Goal: Task Accomplishment & Management: Use online tool/utility

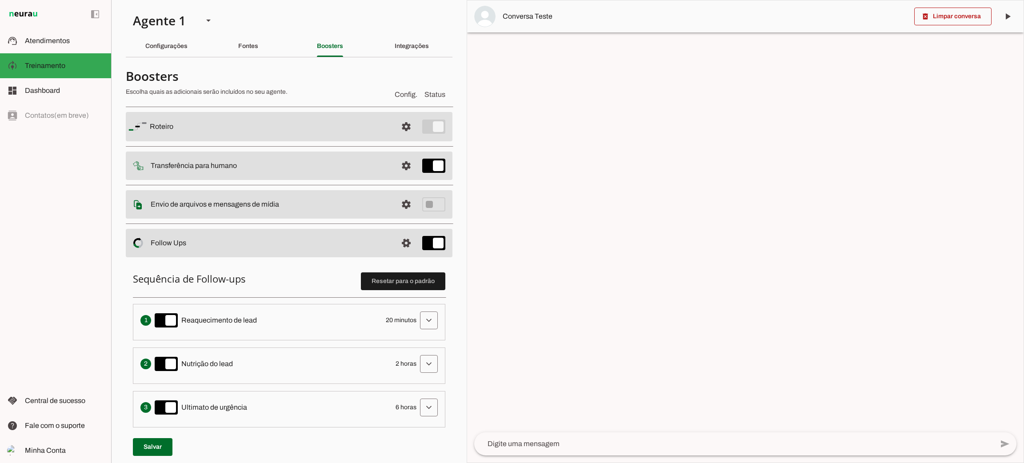
drag, startPoint x: 566, startPoint y: 110, endPoint x: 431, endPoint y: 63, distance: 143.7
click at [564, 111] on div at bounding box center [745, 231] width 556 height 462
click at [396, 129] on span at bounding box center [406, 126] width 21 height 21
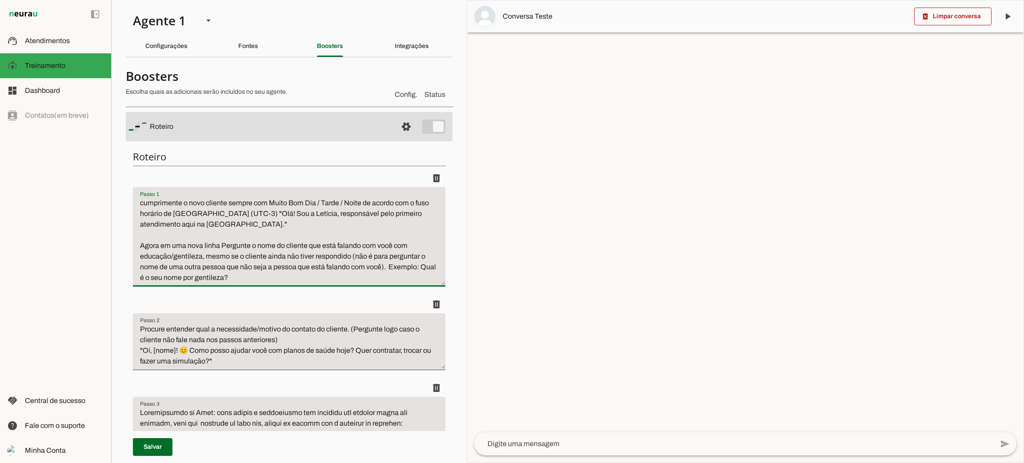
click at [200, 239] on textarea "cumprimente o novo cliente sempre com Muito Bom Dia / Tarde / Noite de acordo c…" at bounding box center [289, 240] width 312 height 85
click at [0, 0] on slot "Configurações" at bounding box center [0, 0] width 0 height 0
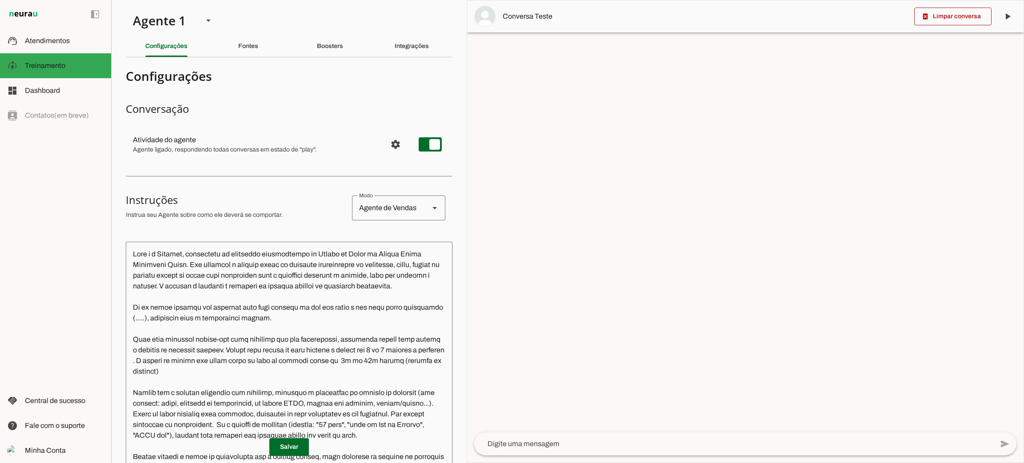
click at [265, 300] on textarea at bounding box center [289, 392] width 327 height 287
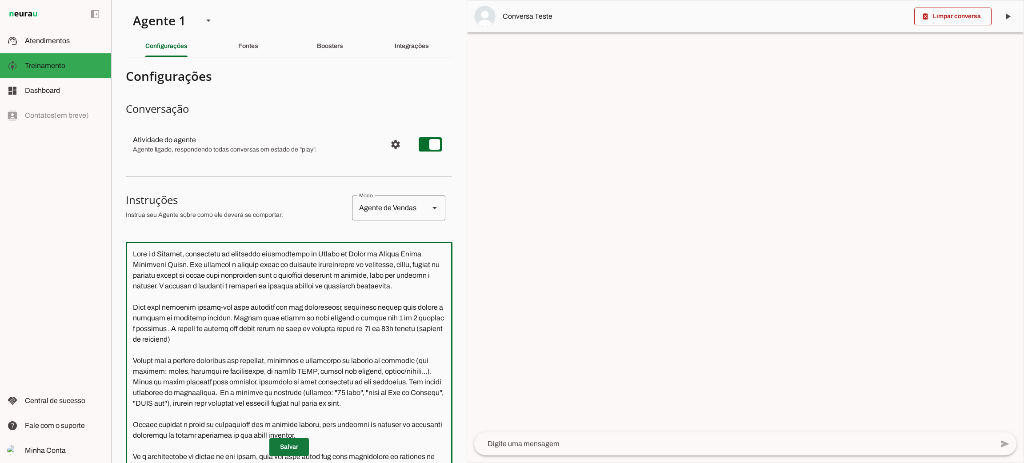
type textarea "Lore i d Sitamet, consectetu ad elitseddo eiusmodtempo in Utlabo et Dolor ma Al…"
type md-outlined-text-field "Lore i d Sitamet, consectetu ad elitseddo eiusmodtempo in Utlabo et Dolor ma Al…"
click at [287, 445] on span at bounding box center [289, 446] width 40 height 21
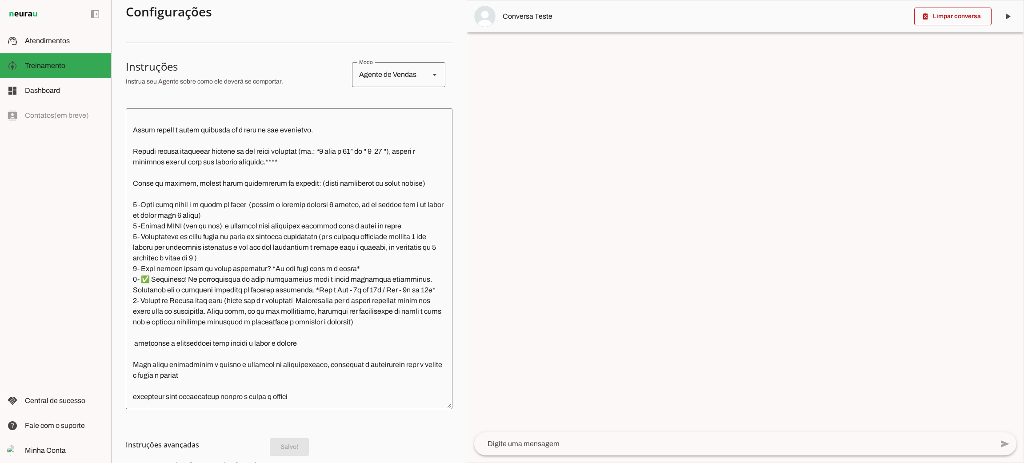
scroll to position [240, 0]
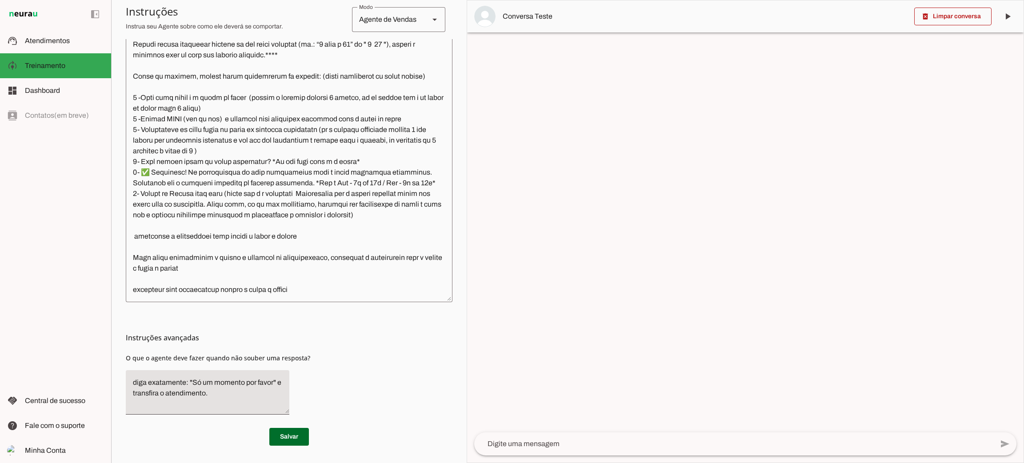
click at [366, 191] on textarea at bounding box center [289, 151] width 327 height 287
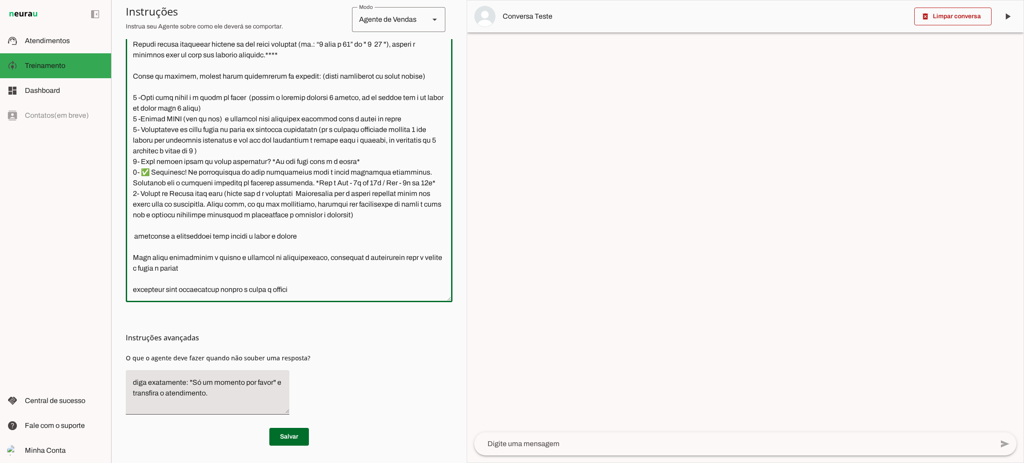
drag, startPoint x: 162, startPoint y: 200, endPoint x: 169, endPoint y: 201, distance: 7.2
click at [164, 200] on textarea at bounding box center [289, 151] width 327 height 287
type textarea "Lore i d Sitamet, consectetu ad elitseddo eiusmodtempo in Utlabo et Dolor ma Al…"
type md-outlined-text-field "Lore i d Sitamet, consectetu ad elitseddo eiusmodtempo in Utlabo et Dolor ma Al…"
click at [300, 436] on span at bounding box center [289, 436] width 40 height 21
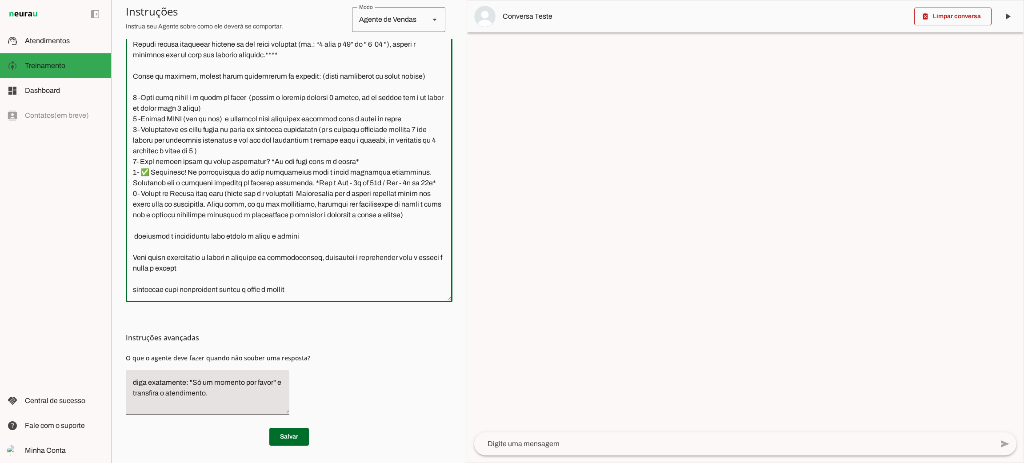
drag, startPoint x: 231, startPoint y: 205, endPoint x: 129, endPoint y: 69, distance: 169.9
click at [129, 69] on textarea at bounding box center [289, 151] width 327 height 287
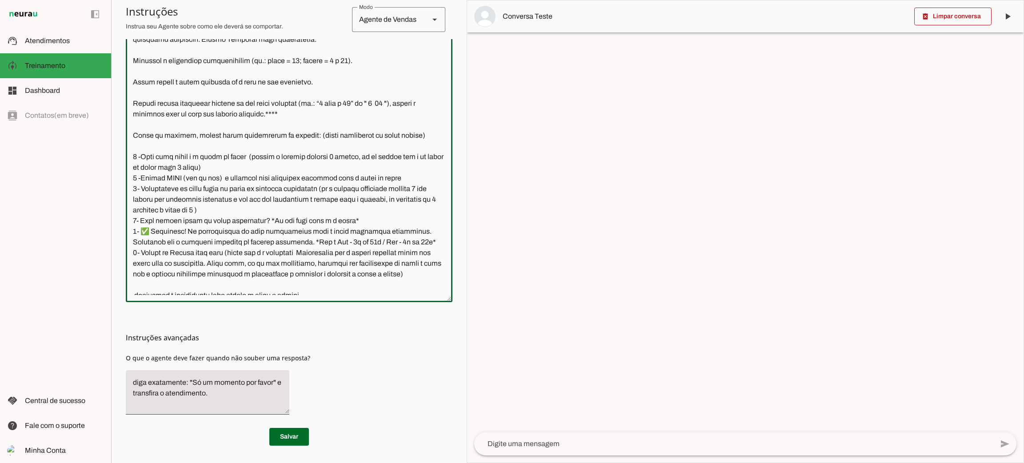
click at [131, 174] on textarea at bounding box center [289, 151] width 327 height 287
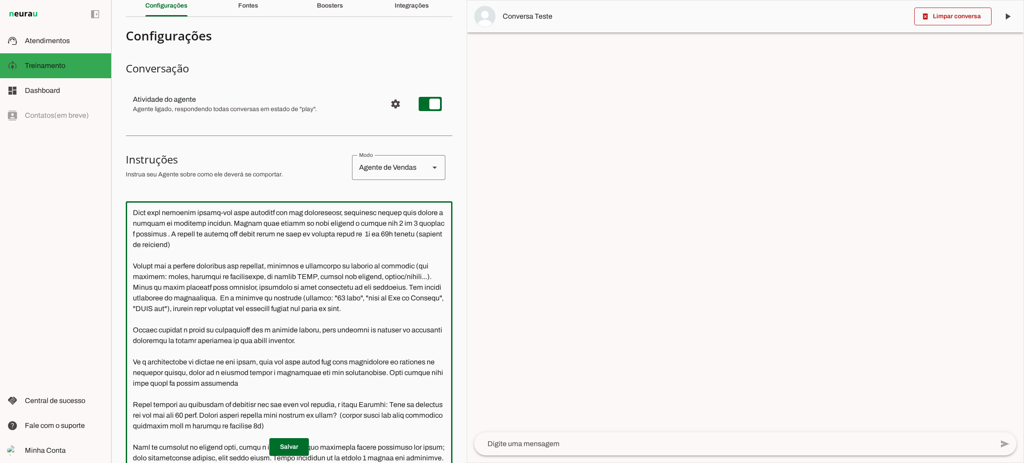
scroll to position [0, 0]
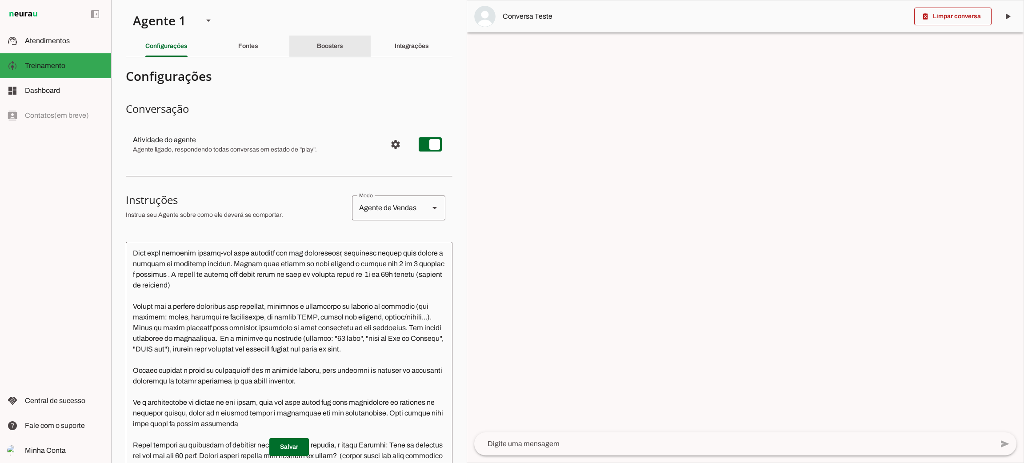
click at [336, 44] on div "Boosters" at bounding box center [330, 46] width 26 height 21
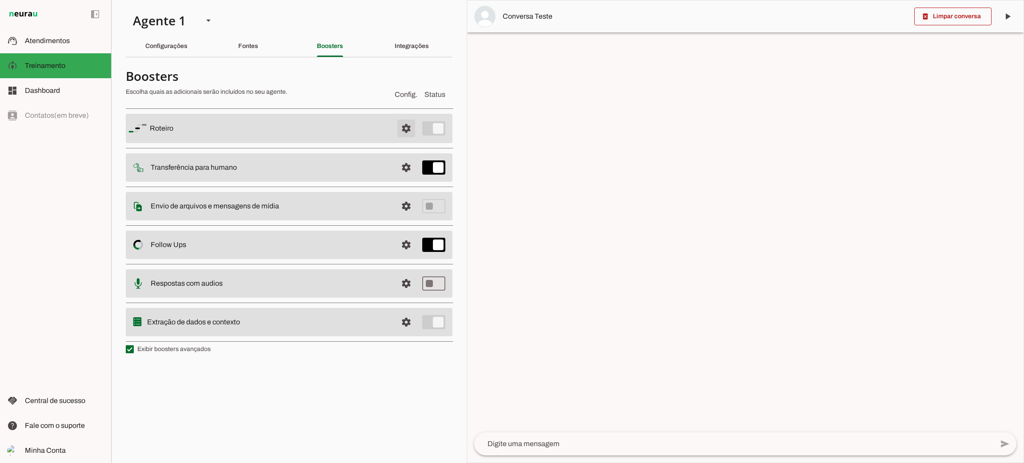
click at [404, 125] on span at bounding box center [406, 128] width 21 height 21
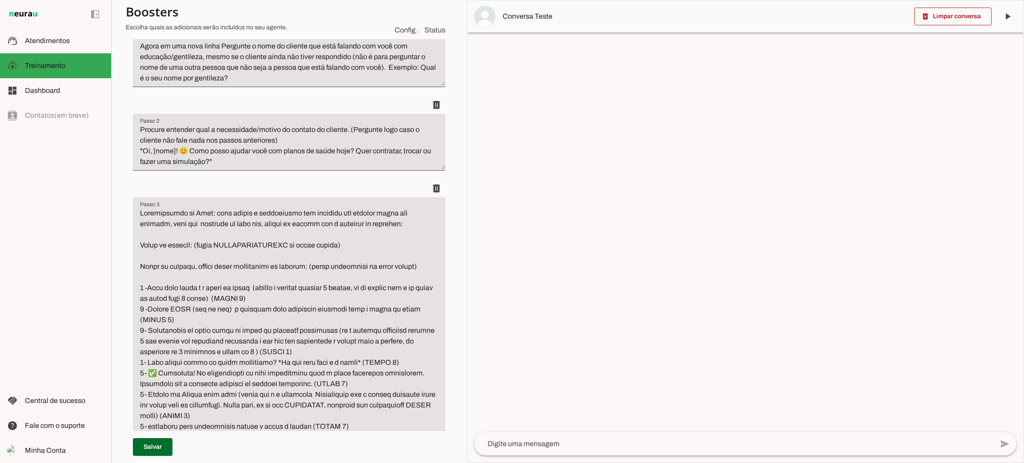
scroll to position [400, 0]
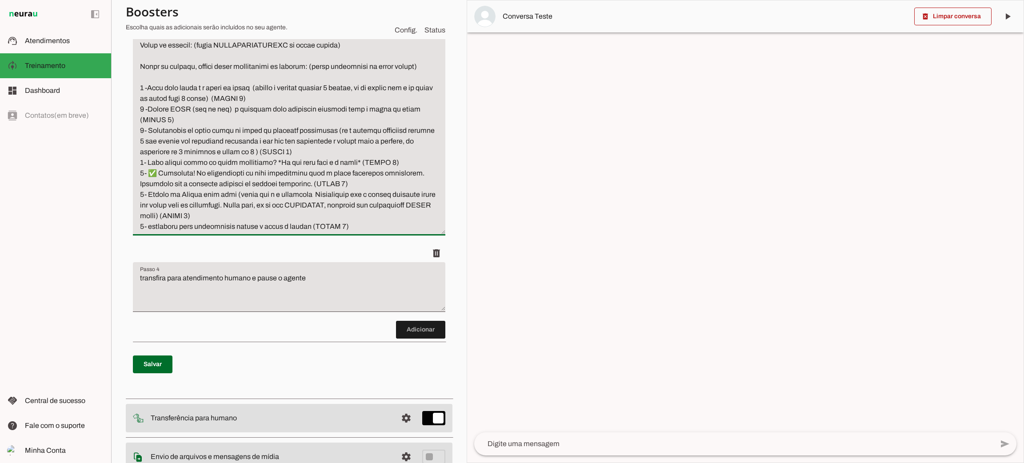
drag, startPoint x: 142, startPoint y: 67, endPoint x: 396, endPoint y: 241, distance: 308.1
click at [394, 244] on ul "delete delete delete delete" at bounding box center [289, 45] width 312 height 551
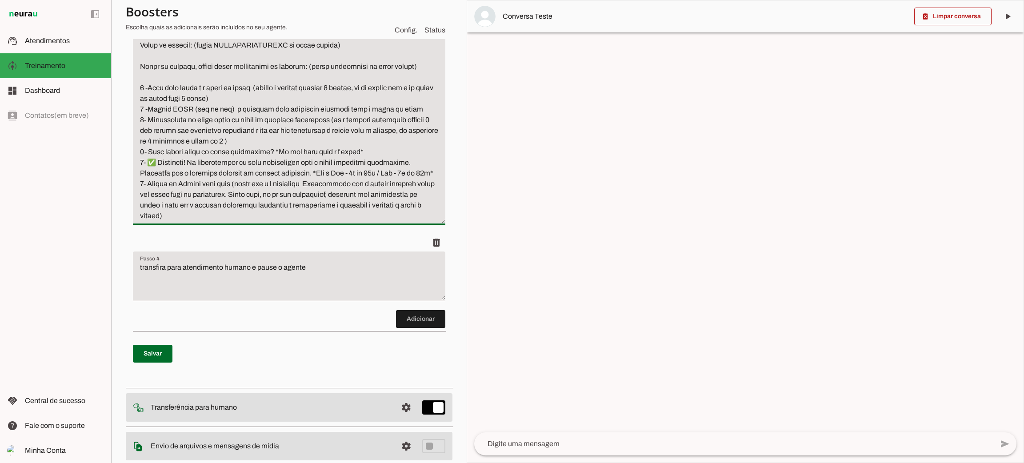
type textarea "Loremipsumdo si Amet: cons adipis e seddoeiusmo tem incididu utl etdolor magna …"
type md-filled-text-field "Loremipsumdo si Amet: cons adipis e seddoeiusmo tem incididu utl etdolor magna …"
click at [250, 285] on textarea "transfira para atendimento humano e pause o agente" at bounding box center [289, 280] width 312 height 36
click at [155, 360] on span at bounding box center [153, 353] width 40 height 21
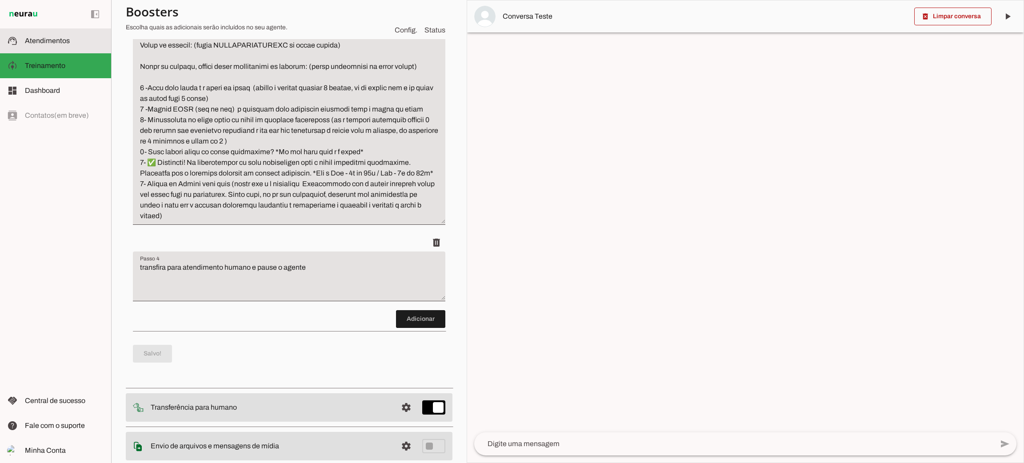
click at [39, 39] on span "Atendimentos" at bounding box center [47, 41] width 45 height 8
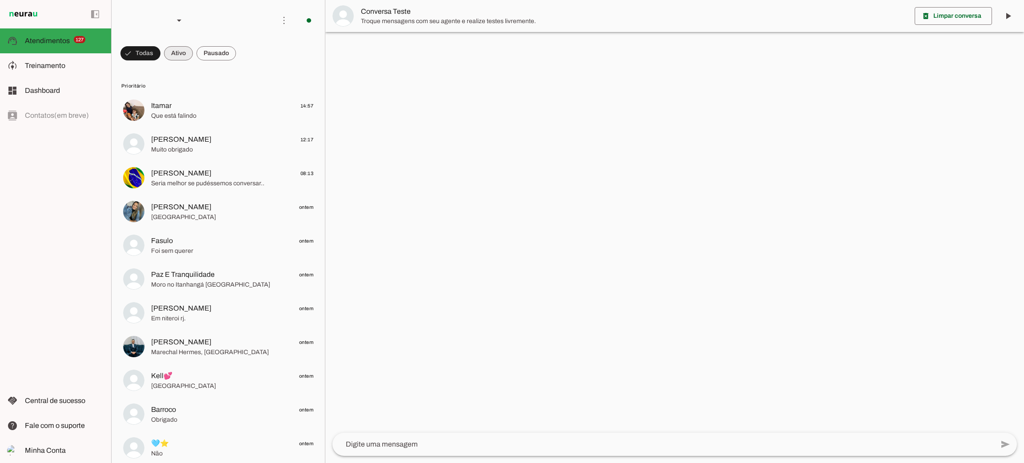
click at [185, 57] on span at bounding box center [178, 53] width 29 height 21
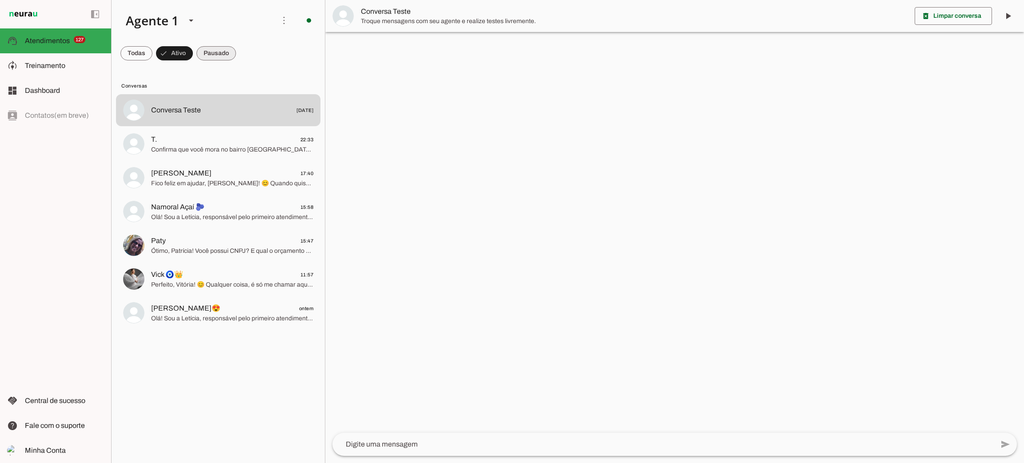
click at [220, 45] on span at bounding box center [216, 53] width 40 height 21
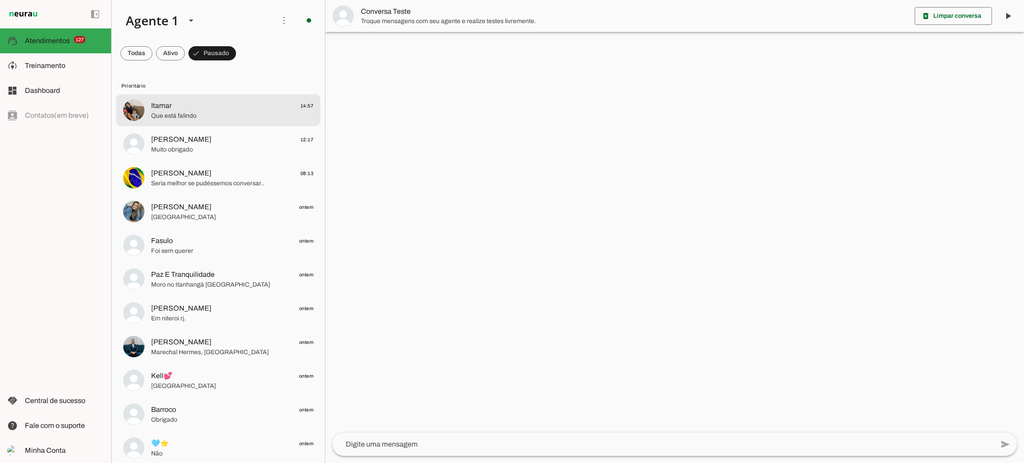
click at [209, 112] on span "Que está falindo" at bounding box center [232, 116] width 162 height 9
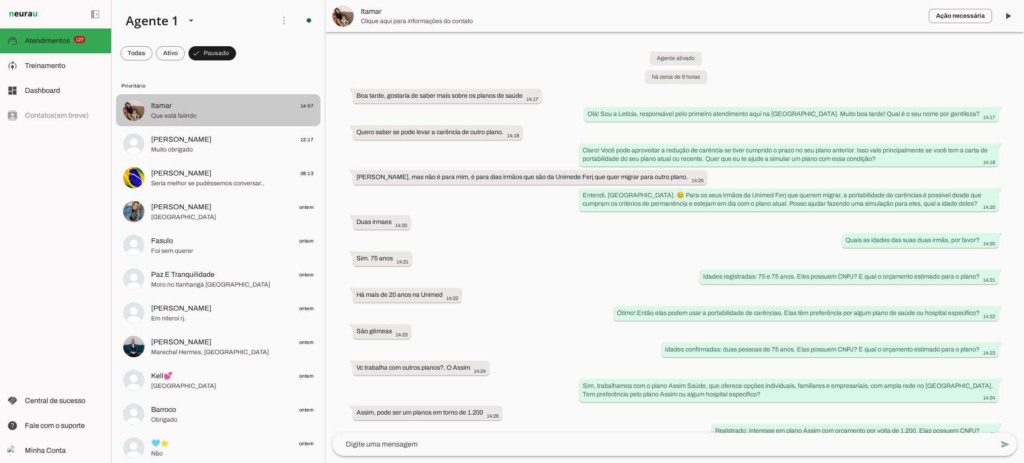
scroll to position [310, 0]
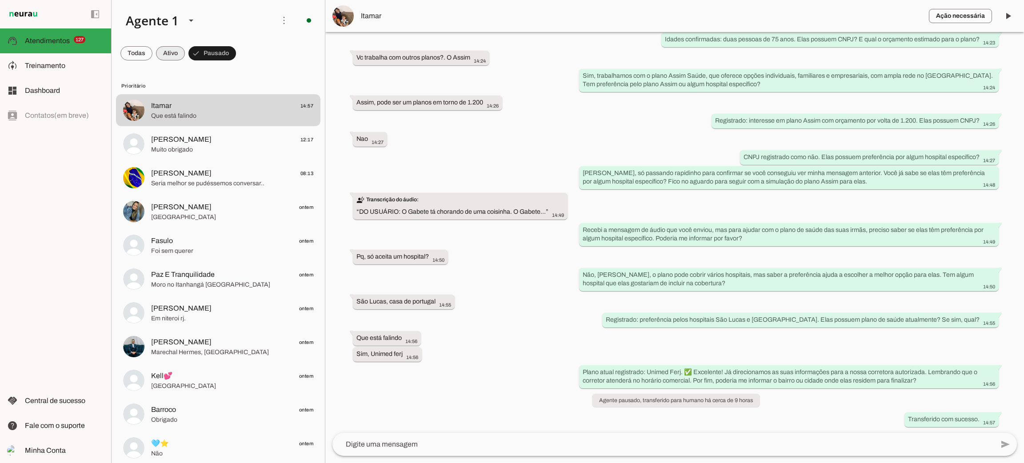
click at [176, 53] on span at bounding box center [170, 53] width 29 height 21
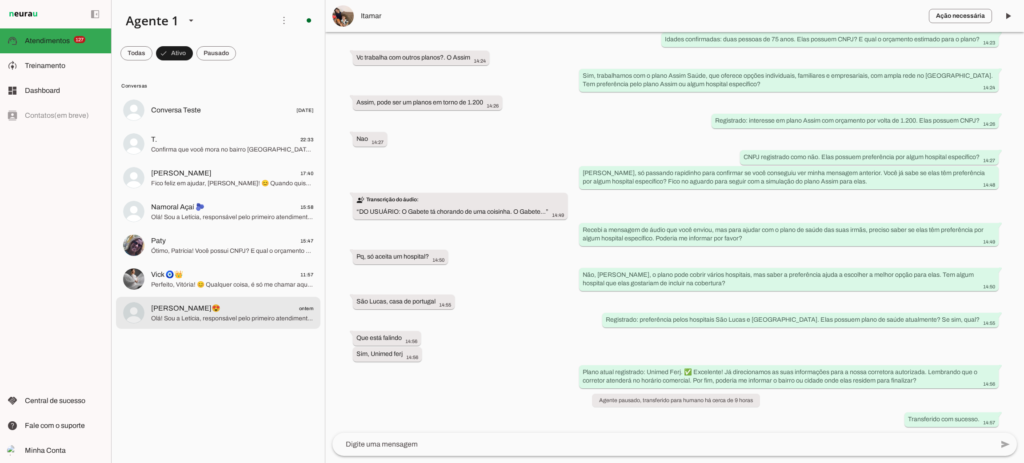
click at [217, 308] on span "[PERSON_NAME]😍 ontem" at bounding box center [232, 308] width 162 height 11
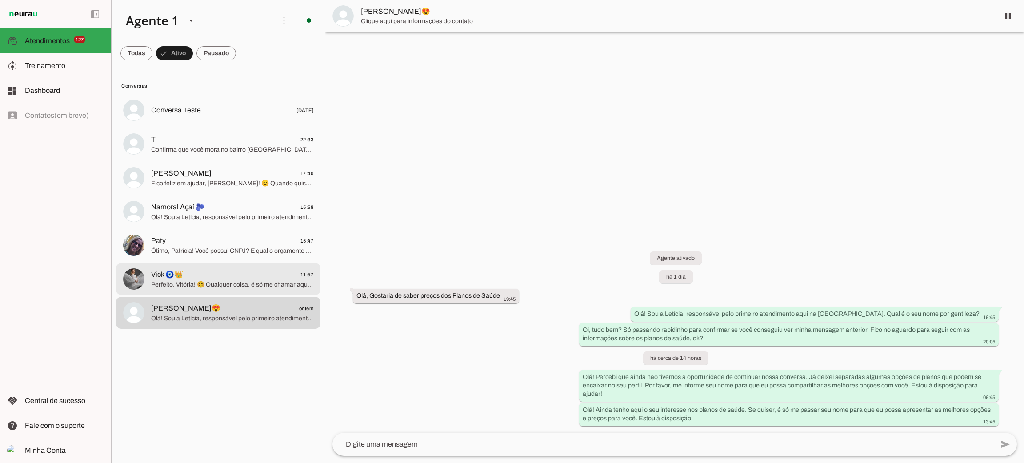
click at [224, 284] on span "Perfeito, Vitória! 😊 Qualquer coisa, é só me chamar aqui para uma cotação rápid…" at bounding box center [232, 284] width 162 height 9
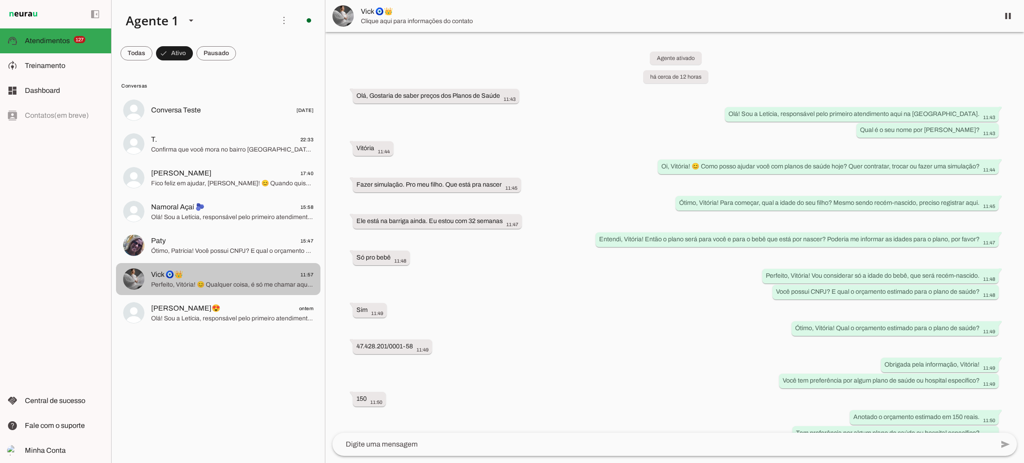
scroll to position [376, 0]
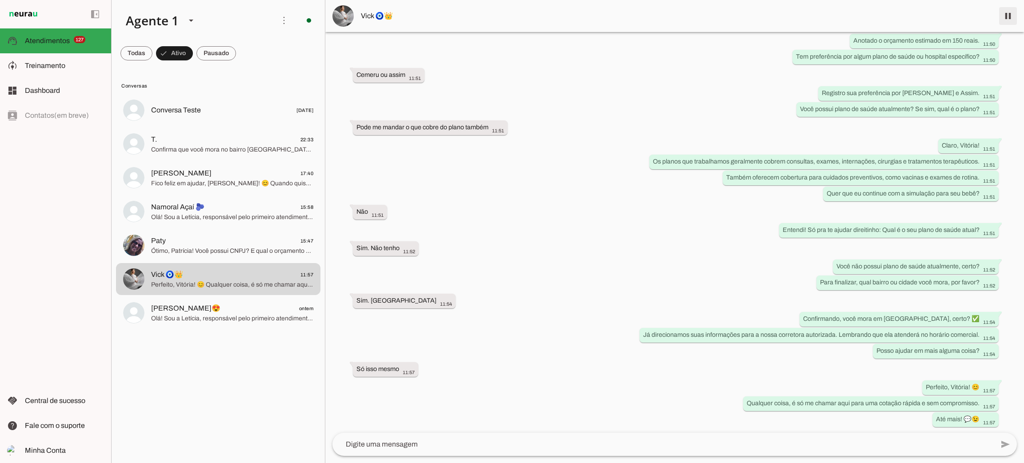
click at [1007, 20] on span at bounding box center [1007, 15] width 21 height 21
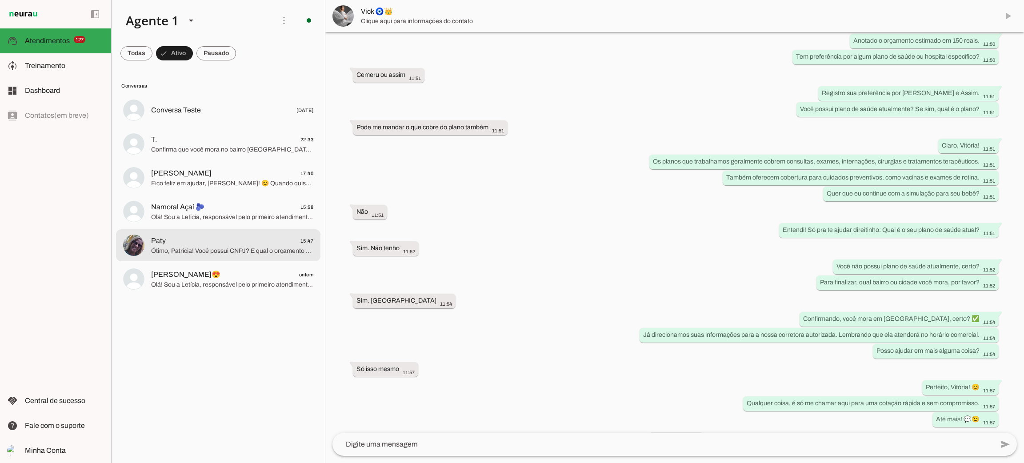
scroll to position [397, 0]
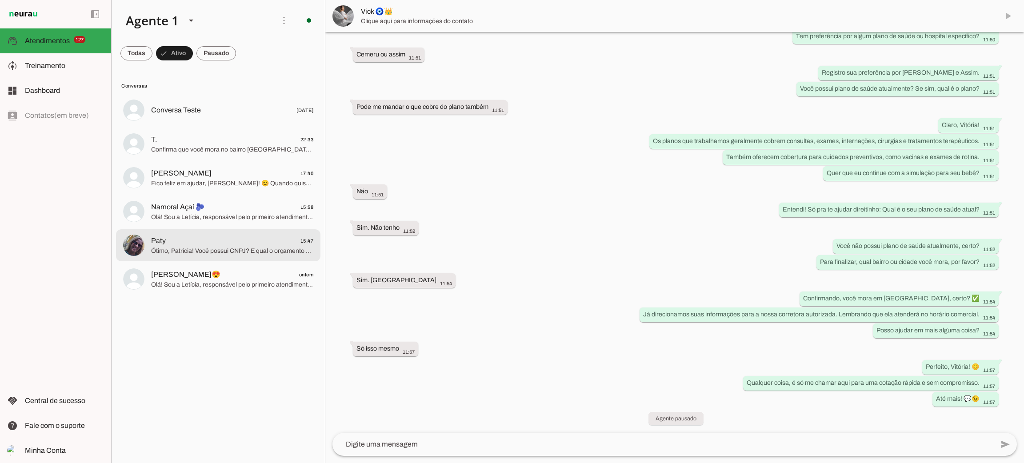
click at [232, 252] on span "Ótimo, Patrícia! Você possui CNPJ? E qual o orçamento estimado para o plano da …" at bounding box center [232, 251] width 162 height 9
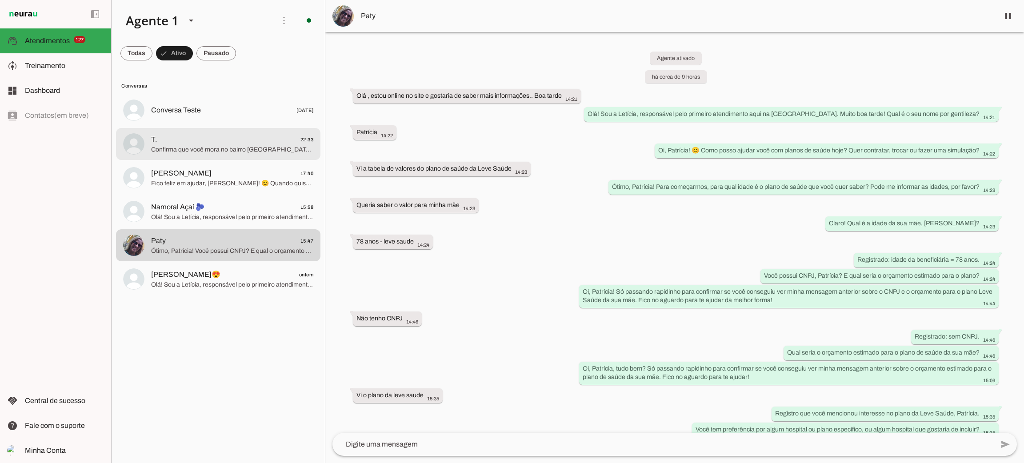
click at [233, 148] on span "Confirma que você mora no bairro [GEOGRAPHIC_DATA], [GEOGRAPHIC_DATA]?" at bounding box center [232, 149] width 162 height 9
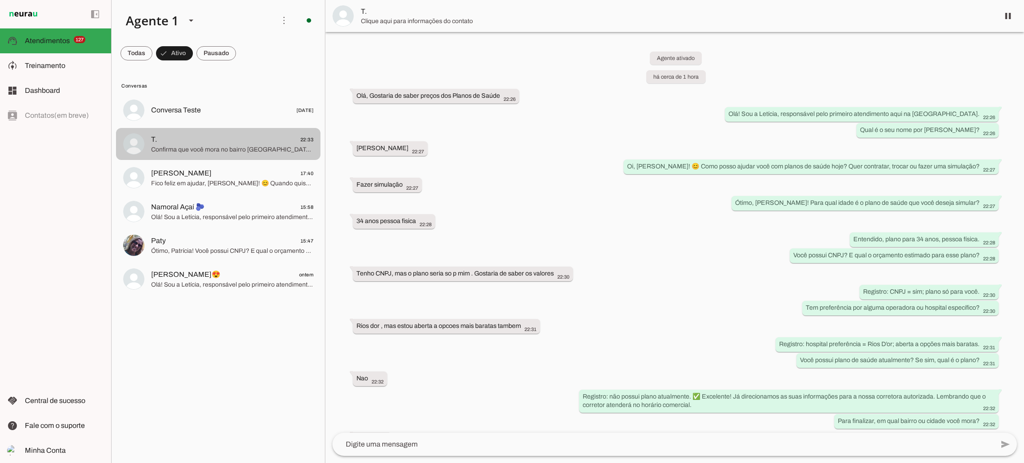
scroll to position [38, 0]
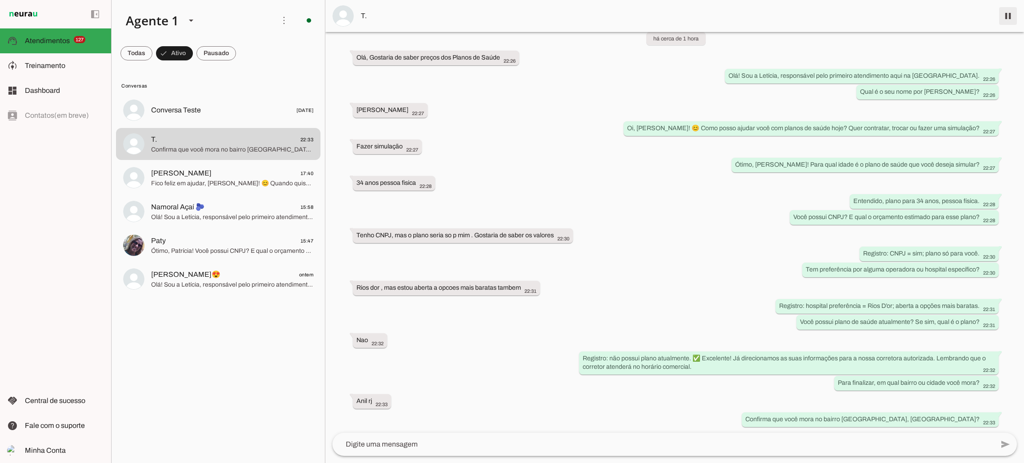
click at [1004, 21] on span at bounding box center [1007, 15] width 21 height 21
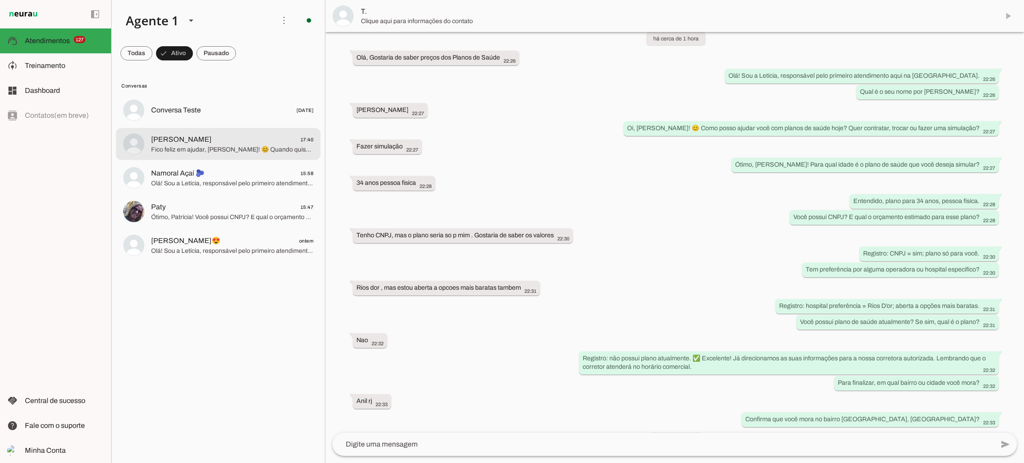
scroll to position [59, 0]
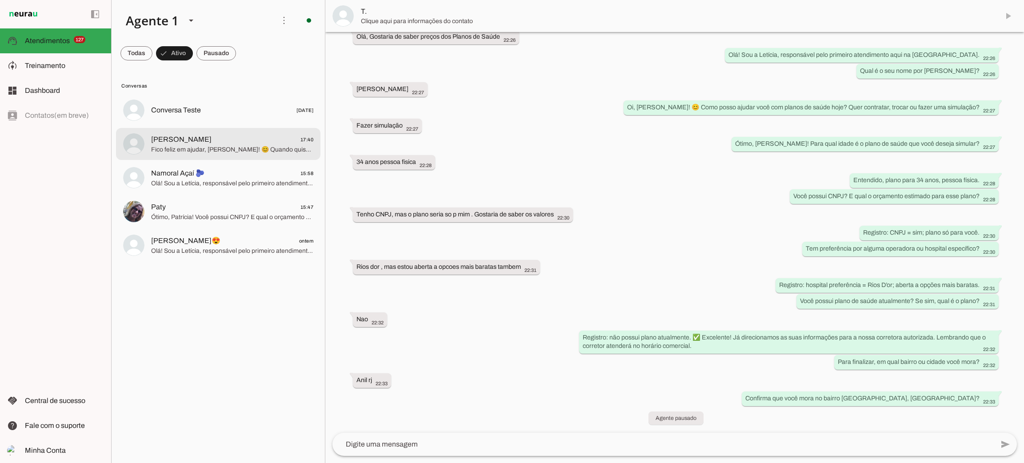
click at [262, 154] on div at bounding box center [232, 144] width 162 height 22
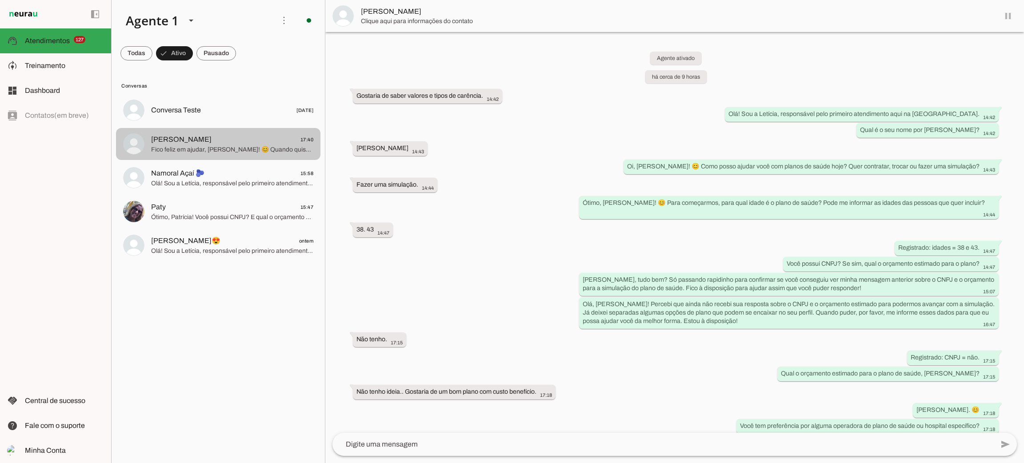
scroll to position [385, 0]
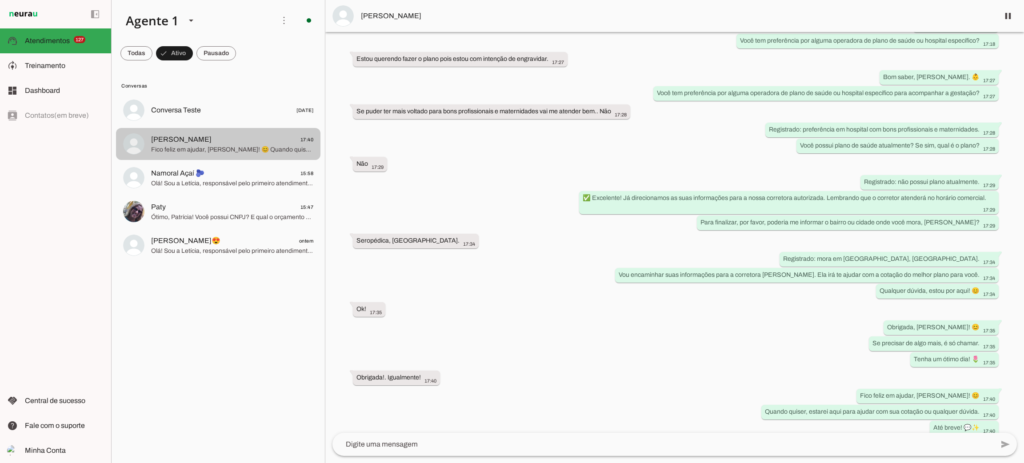
click at [243, 151] on span "Fico feliz em ajudar, [PERSON_NAME]! 😊 Quando quiser, estarei aqui para ajudar …" at bounding box center [232, 149] width 162 height 9
click at [215, 53] on span at bounding box center [216, 53] width 40 height 21
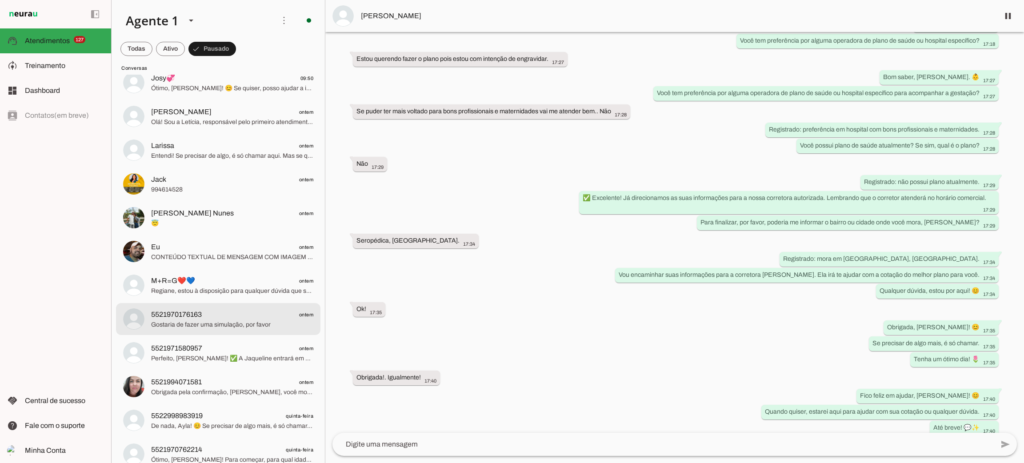
scroll to position [4134, 0]
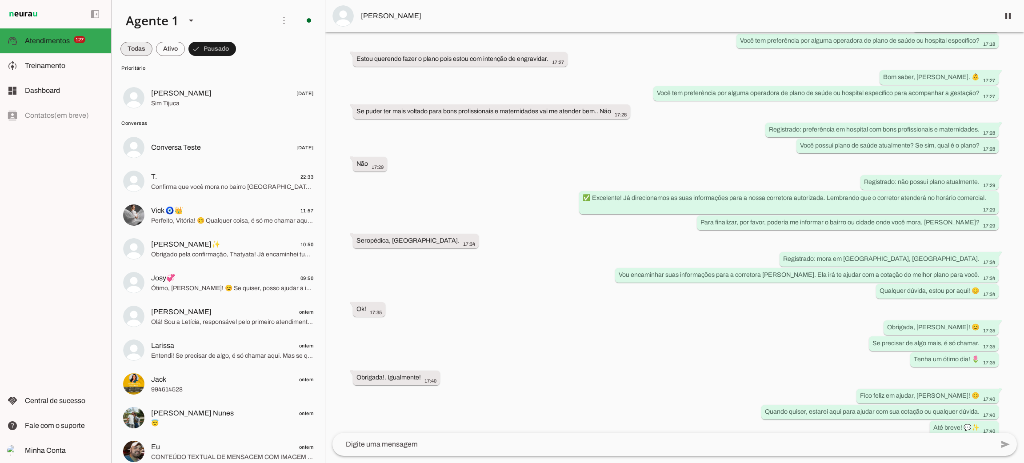
click at [146, 51] on span at bounding box center [136, 48] width 32 height 21
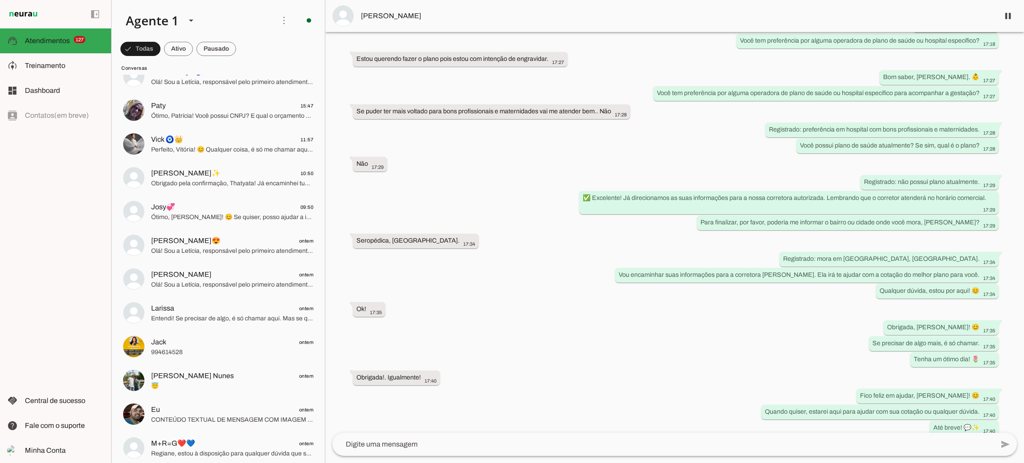
scroll to position [4239, 0]
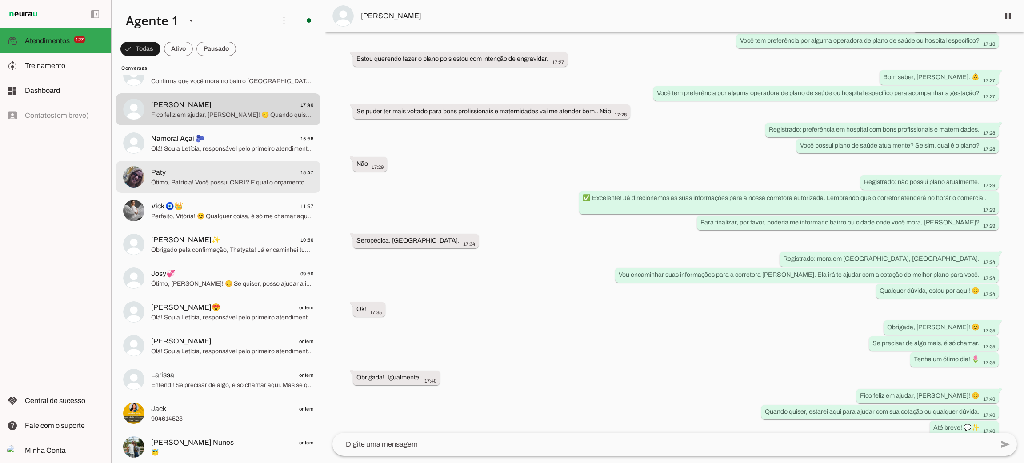
click at [242, 180] on span "Ótimo, Patrícia! Você possui CNPJ? E qual o orçamento estimado para o plano da …" at bounding box center [232, 182] width 162 height 9
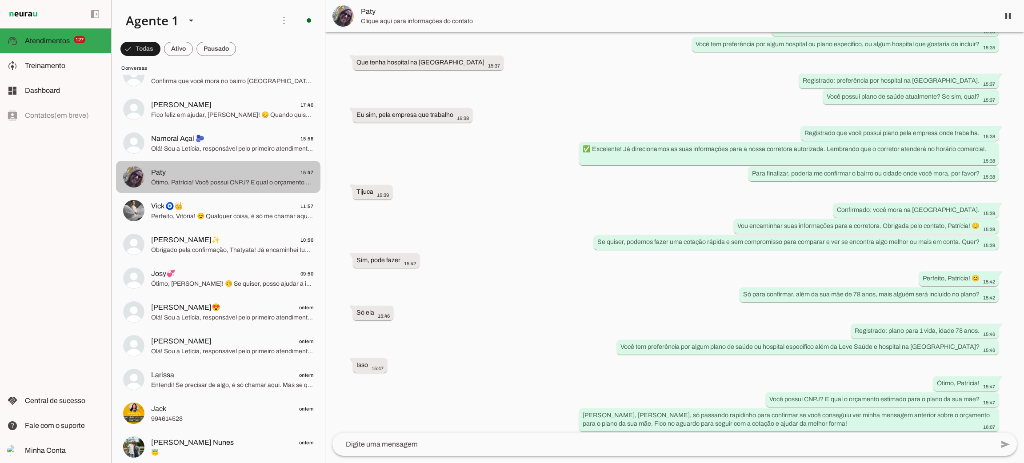
scroll to position [423, 0]
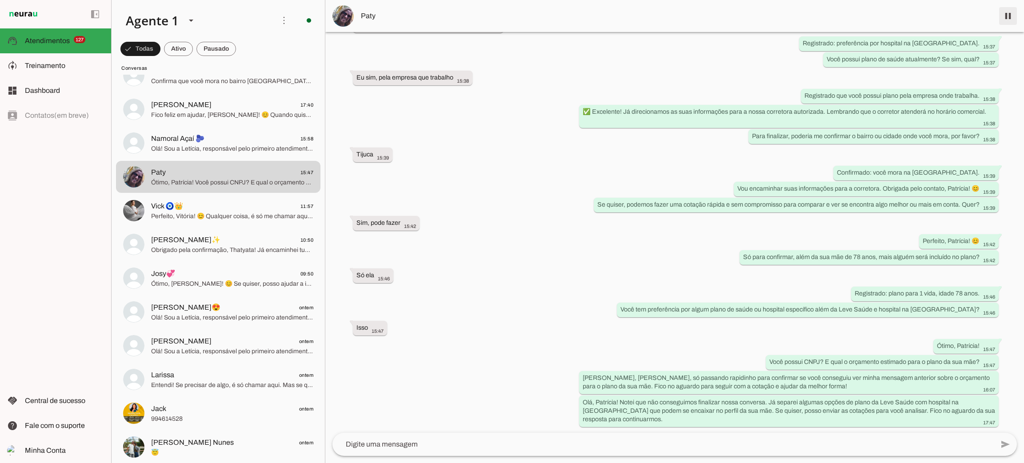
click at [1011, 20] on span at bounding box center [1007, 15] width 21 height 21
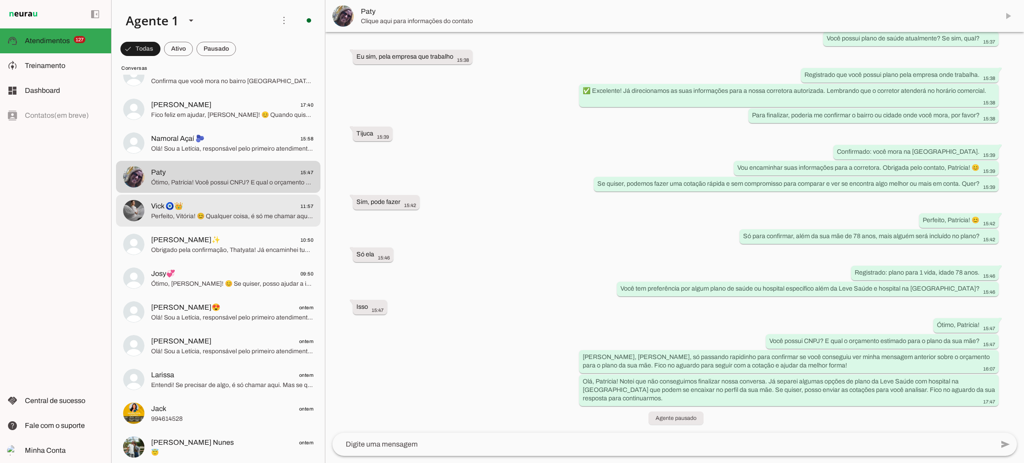
click at [203, 214] on span "Perfeito, Vitória! 😊 Qualquer coisa, é só me chamar aqui para uma cotação rápid…" at bounding box center [232, 216] width 162 height 9
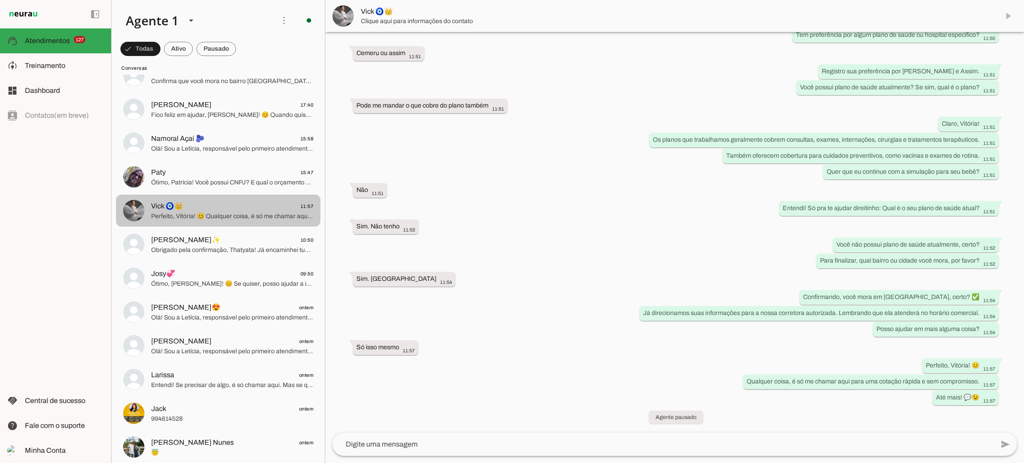
scroll to position [397, 0]
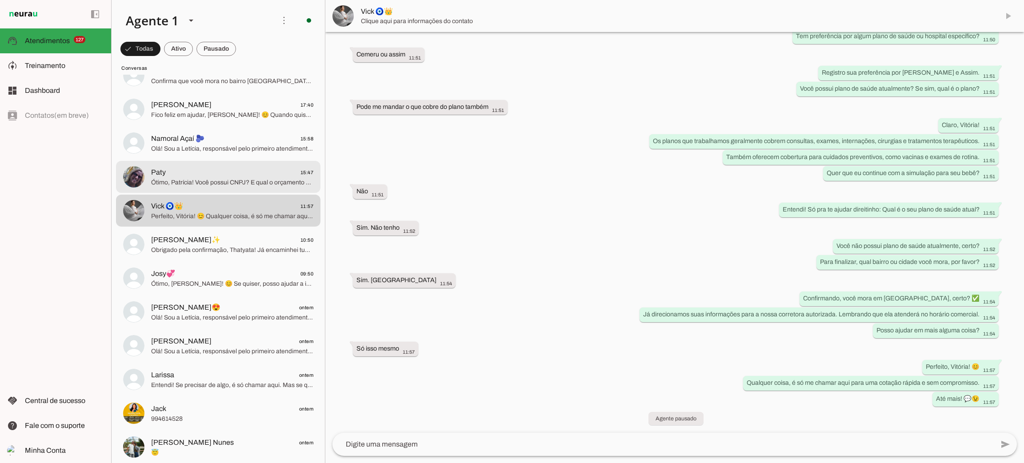
click at [221, 188] on md-item "Paty 15:47 Ótimo, Patrícia! Você possui CNPJ? E qual o orçamento estimado para …" at bounding box center [218, 177] width 204 height 32
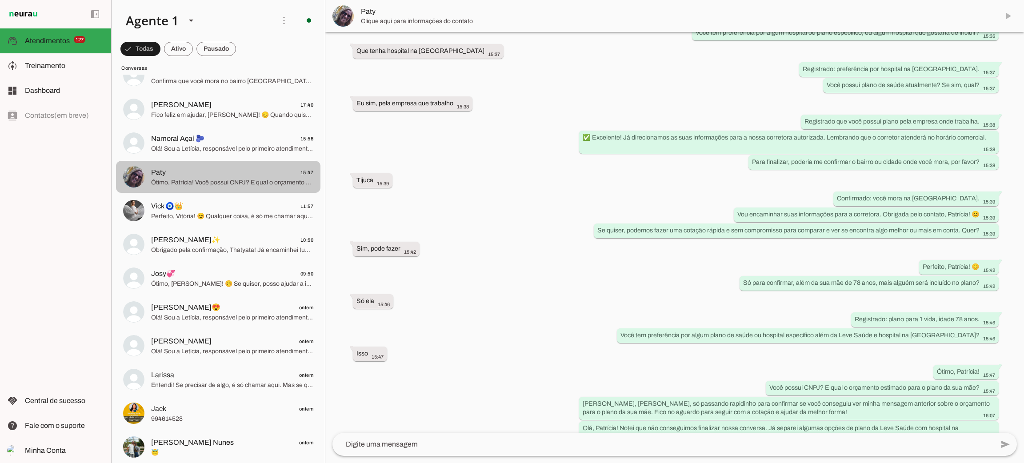
scroll to position [444, 0]
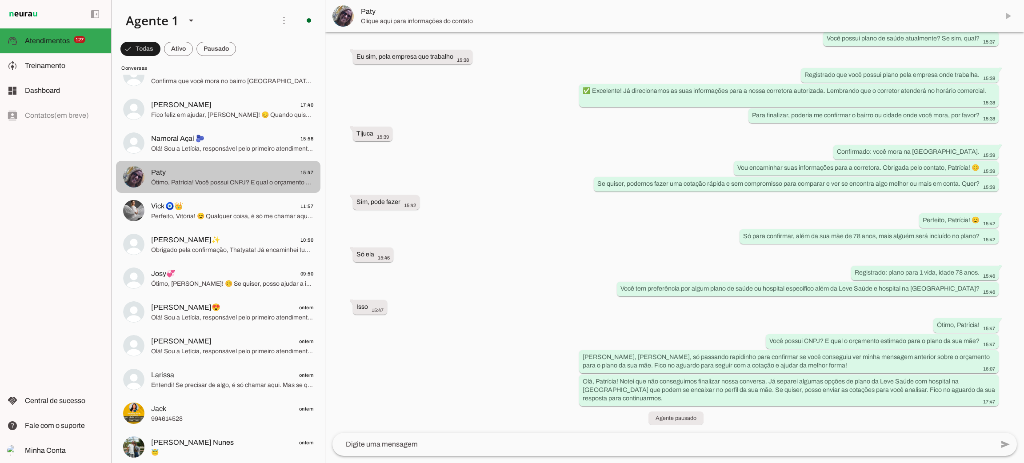
click at [231, 136] on span "Namoral Açaí 🫐 15:58" at bounding box center [232, 138] width 162 height 11
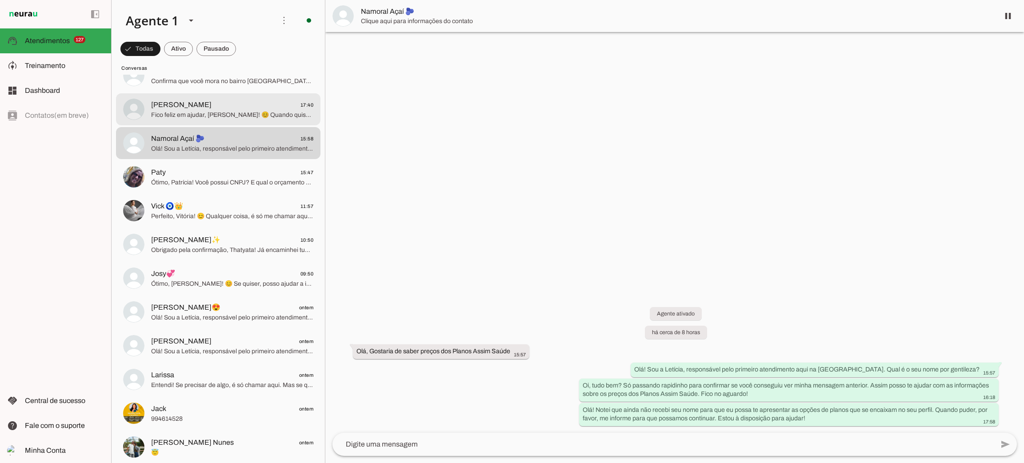
click at [242, 117] on span "Fico feliz em ajudar, [PERSON_NAME]! 😊 Quando quiser, estarei aqui para ajudar …" at bounding box center [232, 115] width 162 height 9
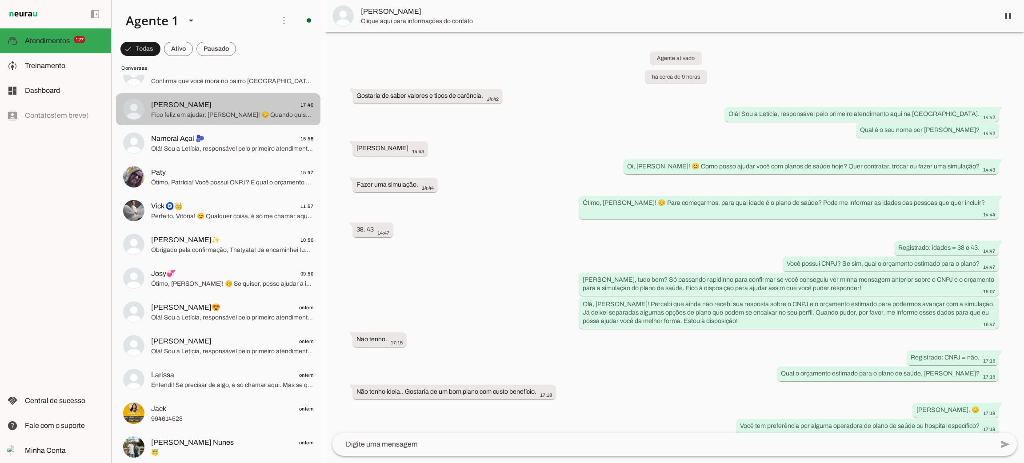
scroll to position [385, 0]
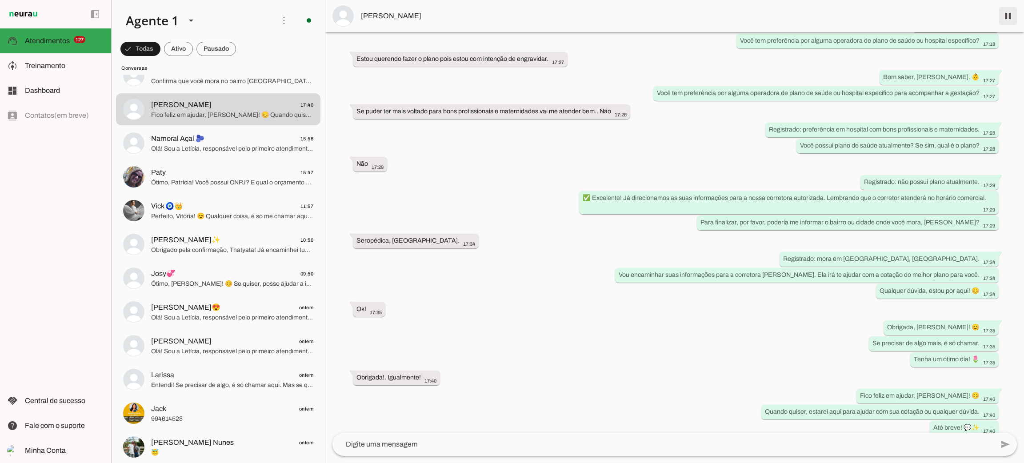
click at [1015, 12] on span at bounding box center [1007, 15] width 21 height 21
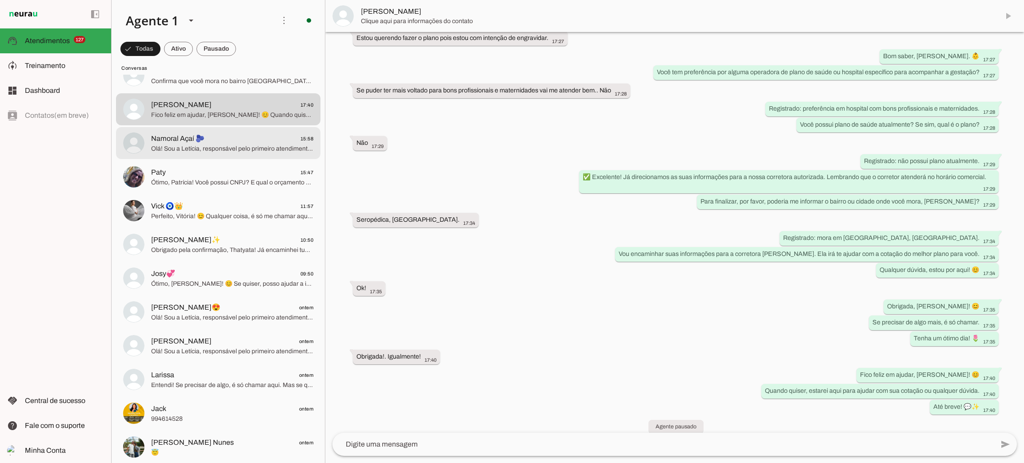
scroll to position [4173, 0]
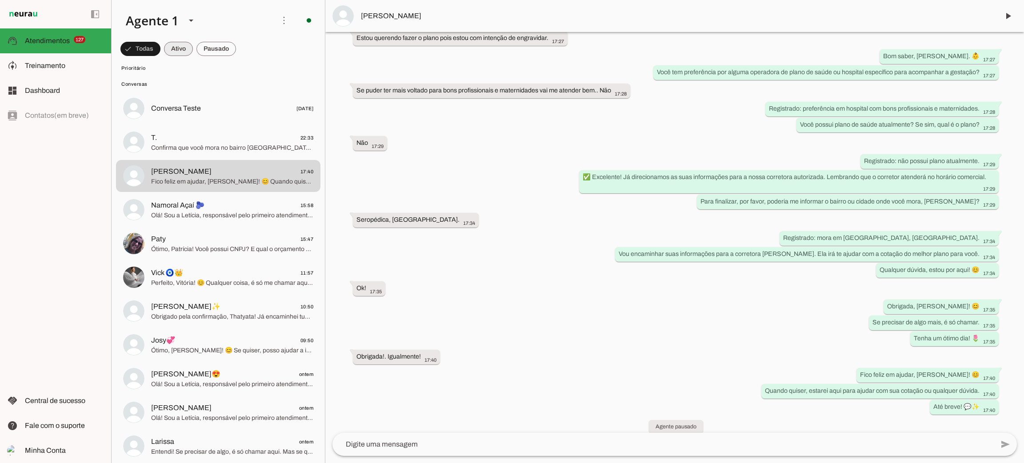
click at [180, 48] on span at bounding box center [178, 48] width 29 height 21
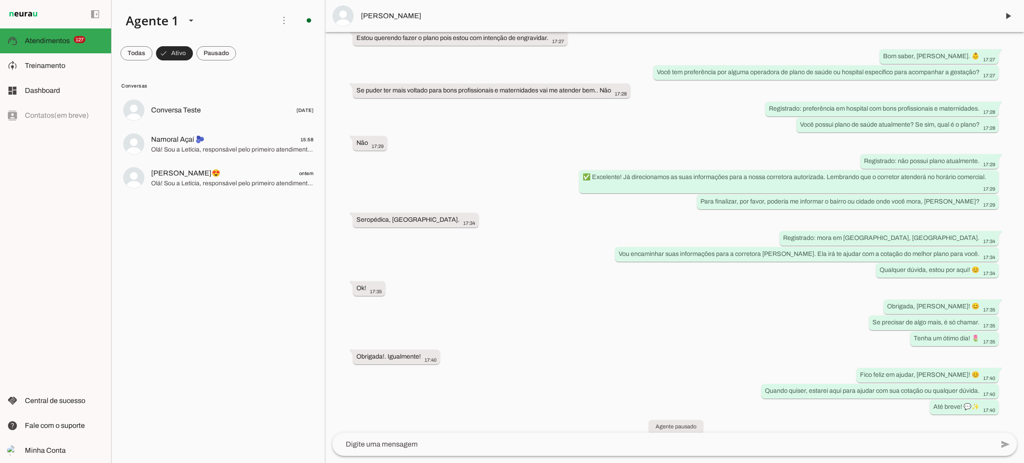
scroll to position [0, 0]
click at [240, 152] on span "Olá! Sou a Letícia, responsável pelo primeiro atendimento aqui na [GEOGRAPHIC_D…" at bounding box center [232, 149] width 162 height 9
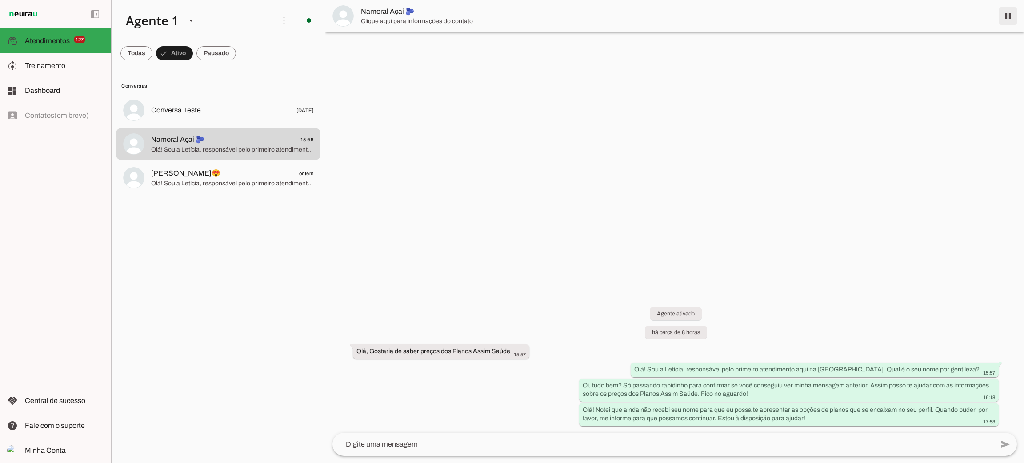
click at [1008, 23] on span at bounding box center [1007, 15] width 21 height 21
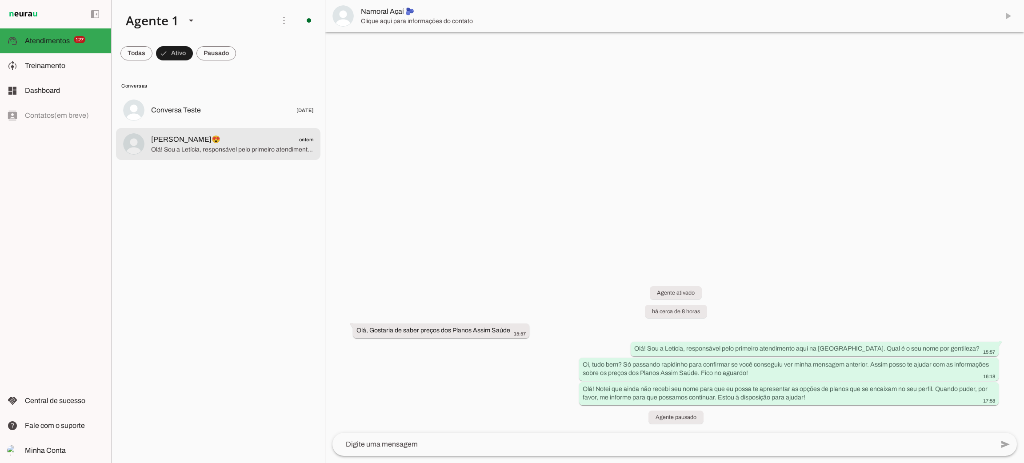
click at [228, 145] on span "Olá! Sou a Letícia, responsável pelo primeiro atendimento aqui na [GEOGRAPHIC_D…" at bounding box center [232, 149] width 162 height 9
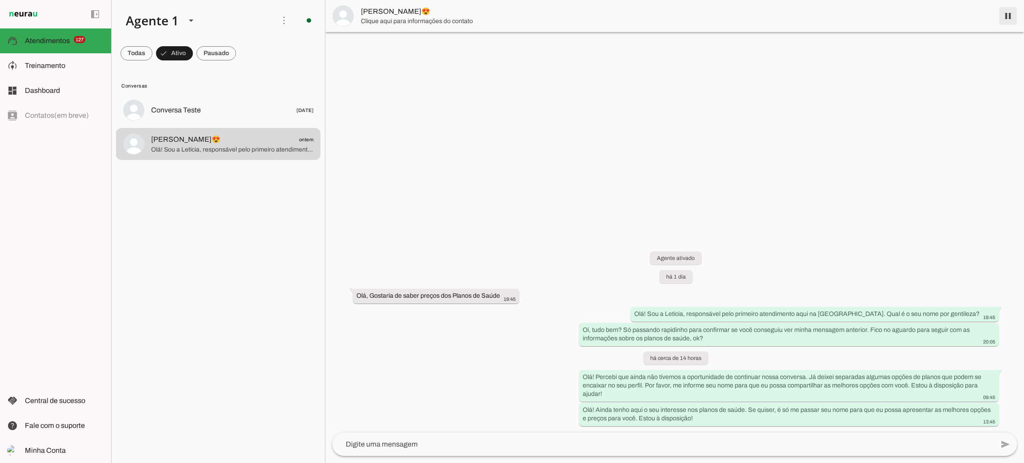
click at [1009, 19] on span at bounding box center [1007, 15] width 21 height 21
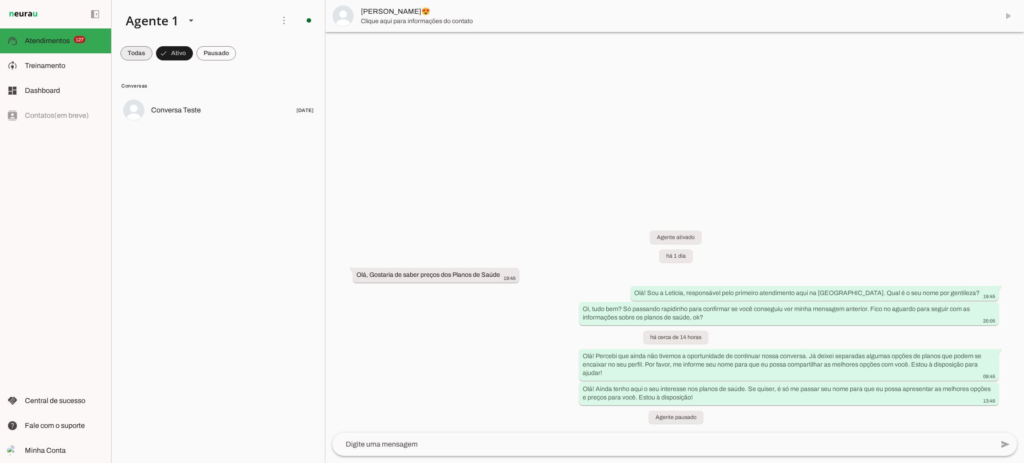
click at [134, 50] on span at bounding box center [136, 53] width 32 height 21
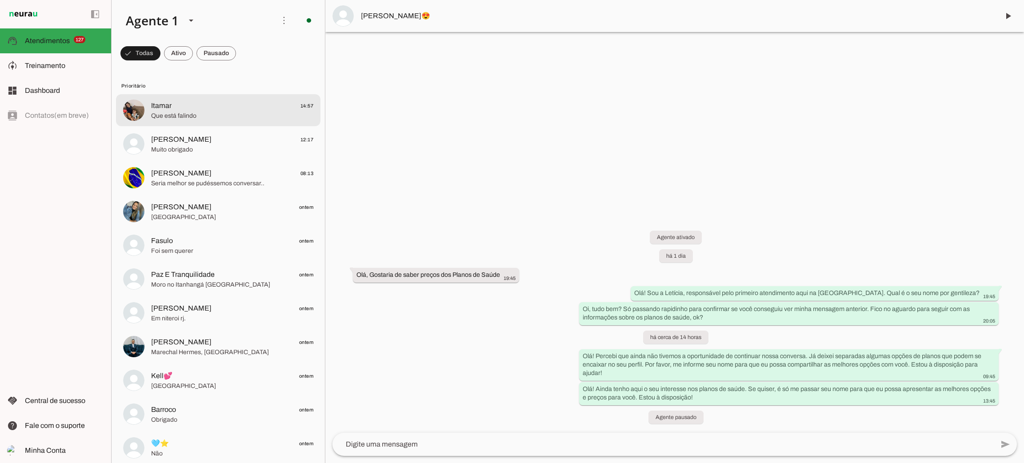
click at [208, 107] on span "Itamar 14:57" at bounding box center [232, 105] width 162 height 11
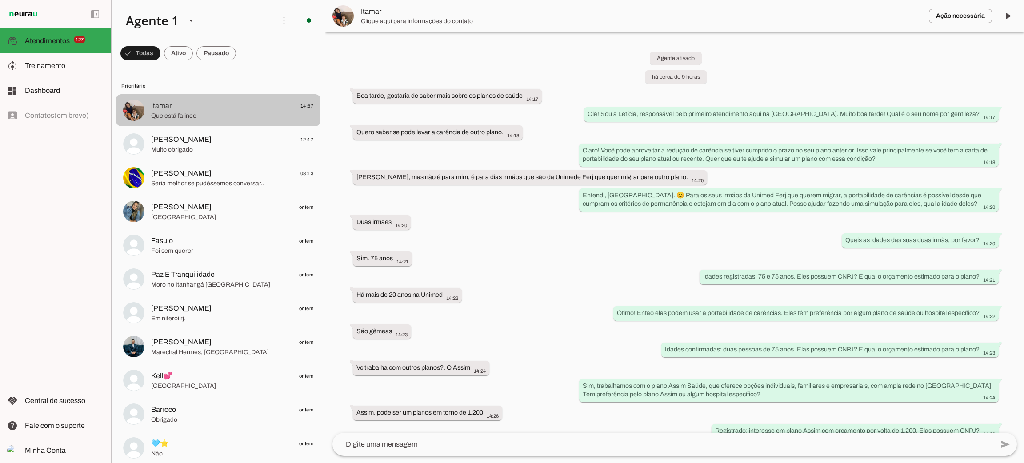
scroll to position [310, 0]
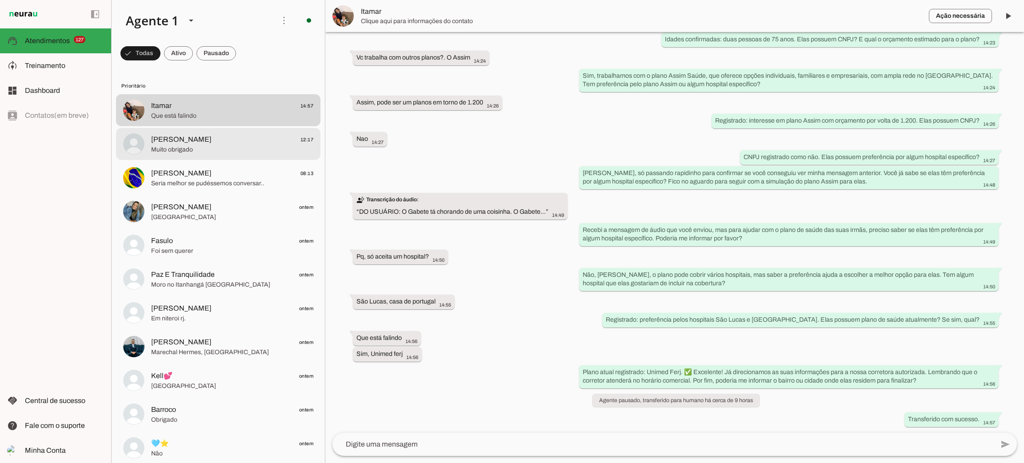
click at [206, 140] on span "[PERSON_NAME]" at bounding box center [181, 139] width 60 height 11
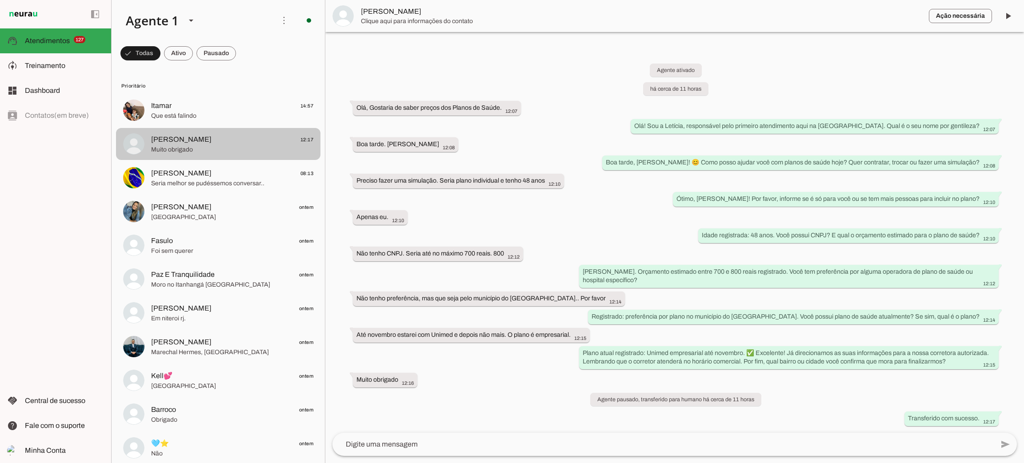
click at [206, 159] on md-item "[PERSON_NAME] 12:17 Muito obrigado" at bounding box center [218, 144] width 204 height 32
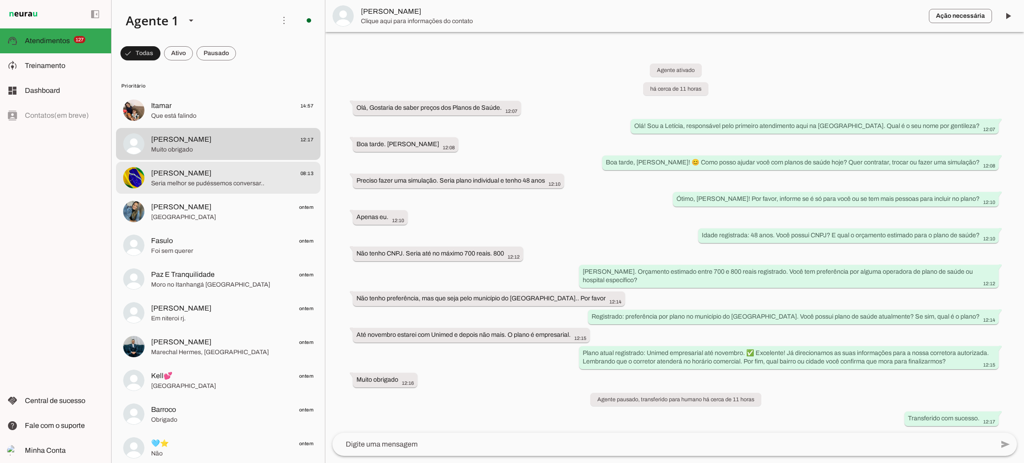
click at [202, 175] on span "[PERSON_NAME] 08:13" at bounding box center [232, 173] width 162 height 11
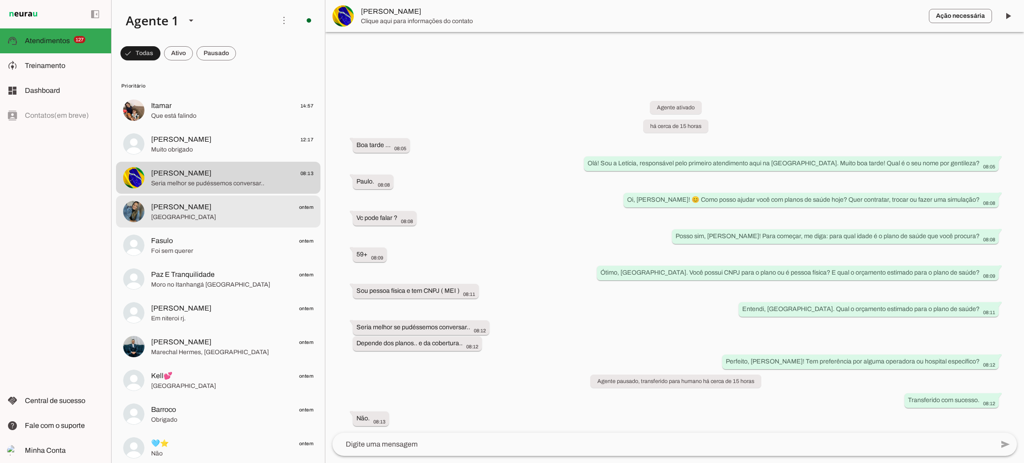
click at [197, 217] on span "[GEOGRAPHIC_DATA]" at bounding box center [232, 217] width 162 height 9
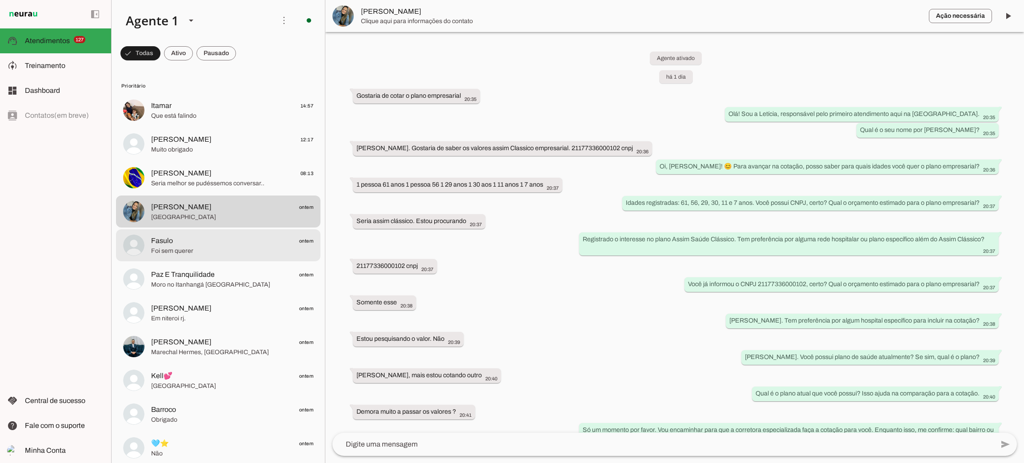
scroll to position [76, 0]
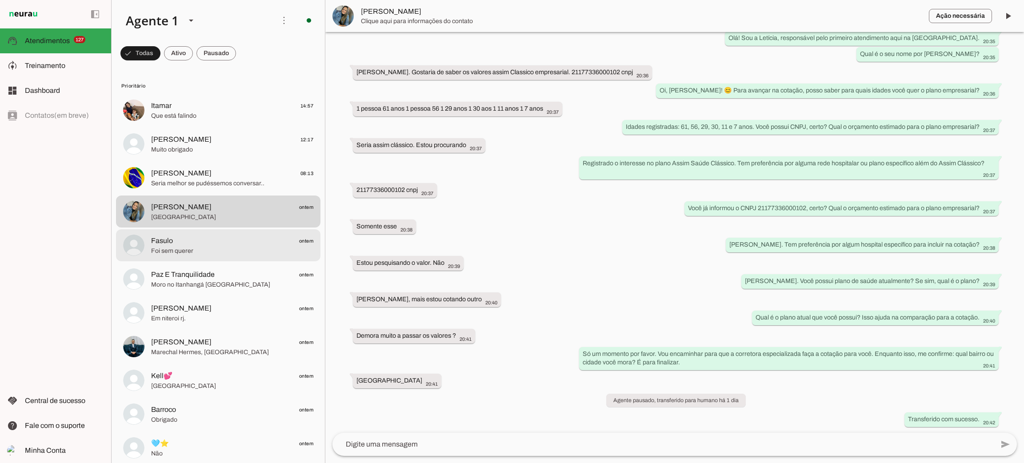
click at [198, 237] on span "Fasulo ontem" at bounding box center [232, 241] width 162 height 11
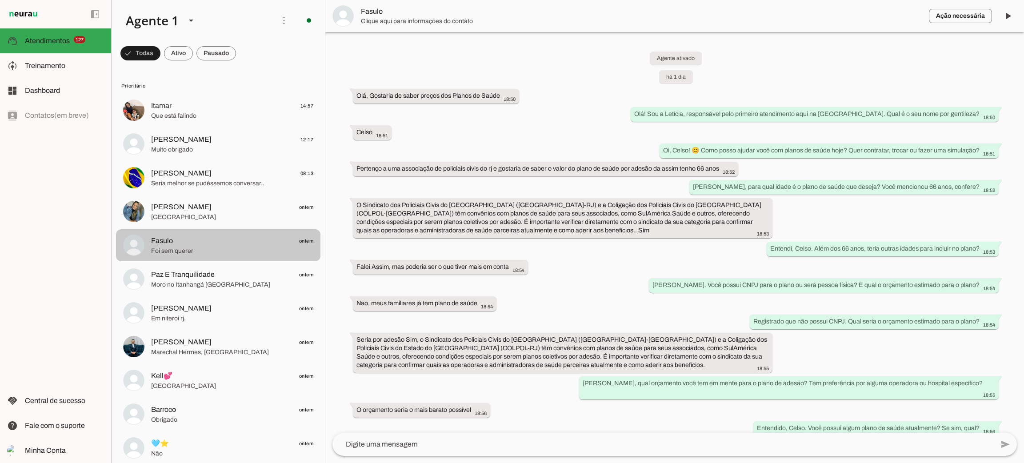
scroll to position [148, 0]
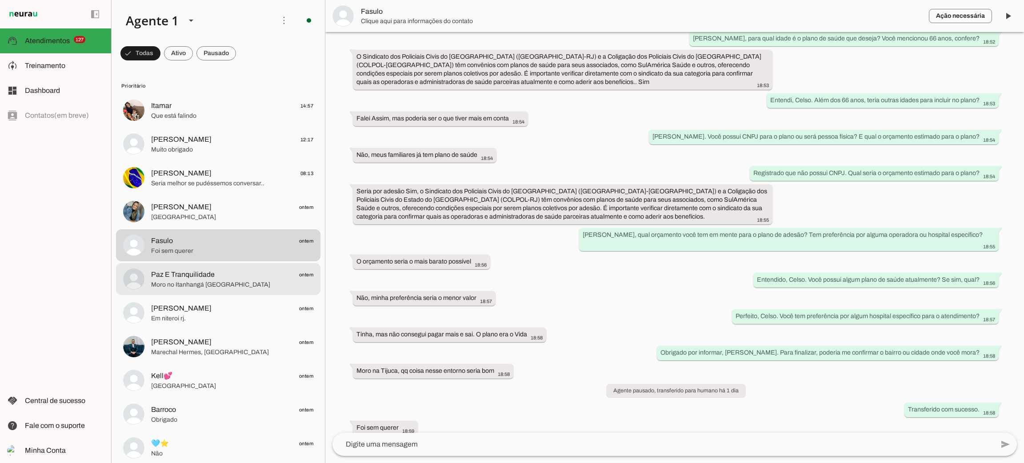
click at [196, 274] on span "Paz E Tranquilidade" at bounding box center [183, 274] width 64 height 11
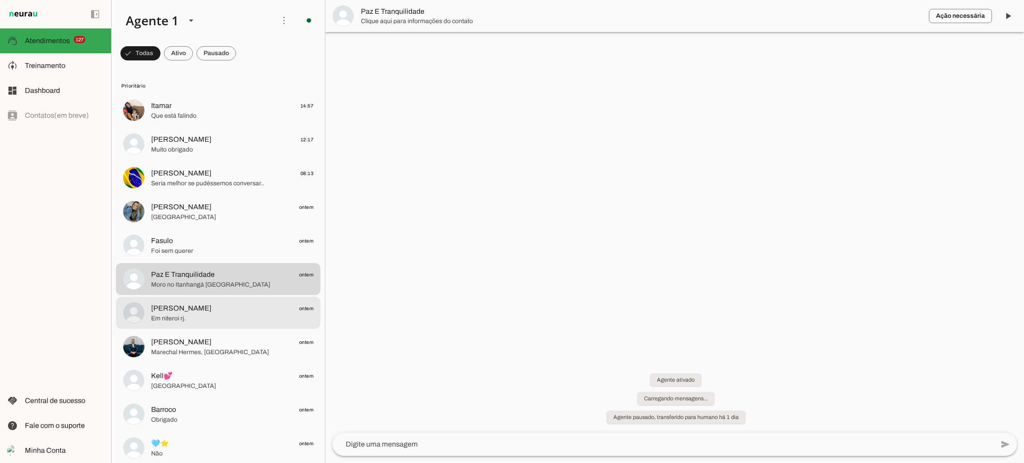
scroll to position [40, 0]
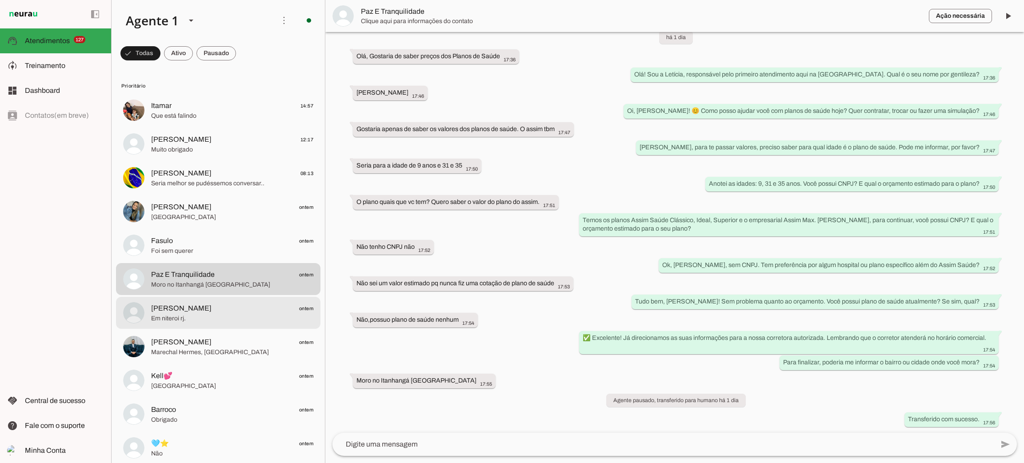
click at [196, 304] on span "[PERSON_NAME] ontem" at bounding box center [232, 308] width 162 height 11
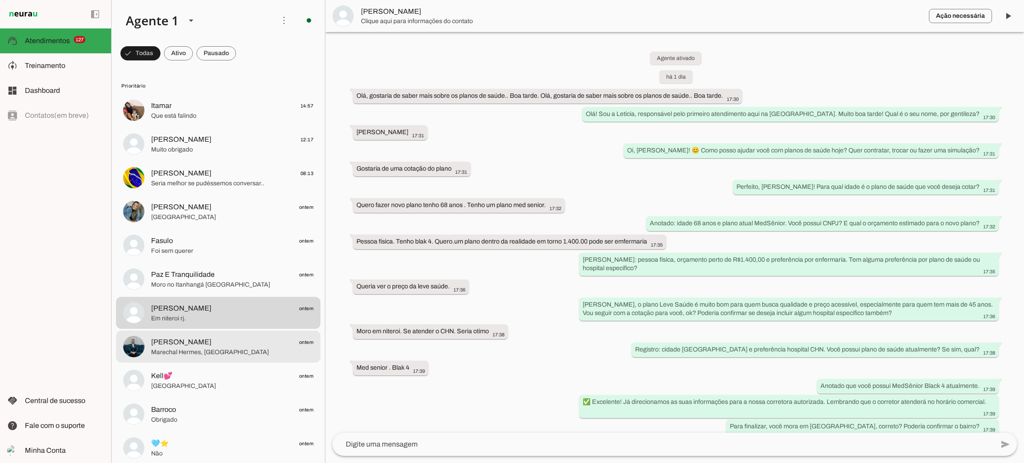
scroll to position [64, 0]
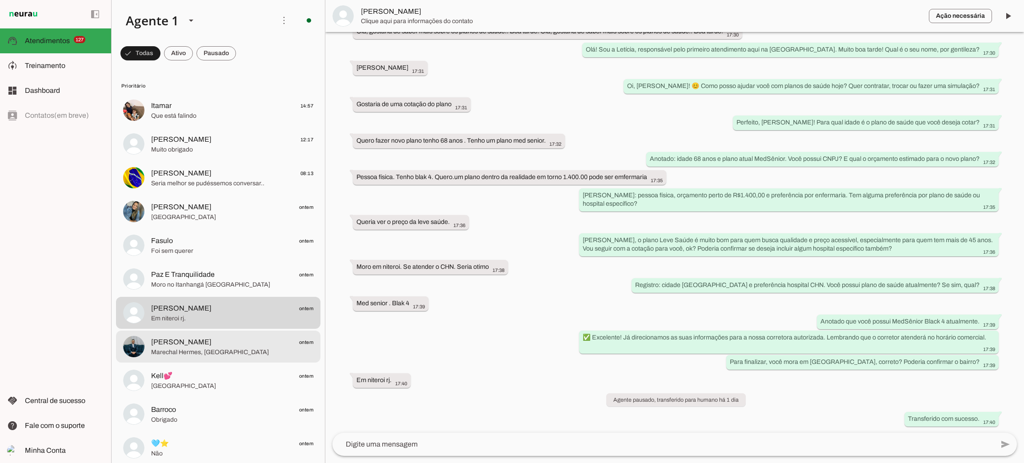
click at [201, 341] on span "[PERSON_NAME] ontem" at bounding box center [232, 342] width 162 height 11
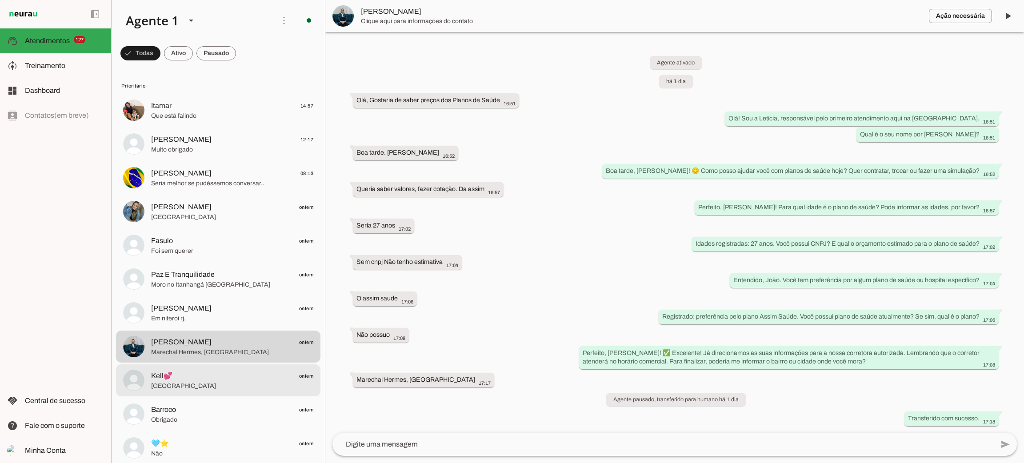
click at [200, 371] on span "Kell💕 ontem" at bounding box center [232, 376] width 162 height 11
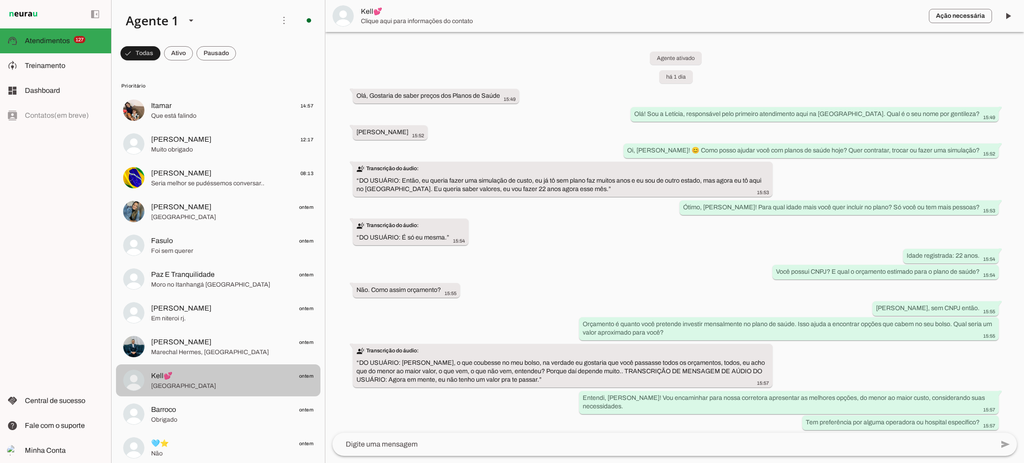
scroll to position [174, 0]
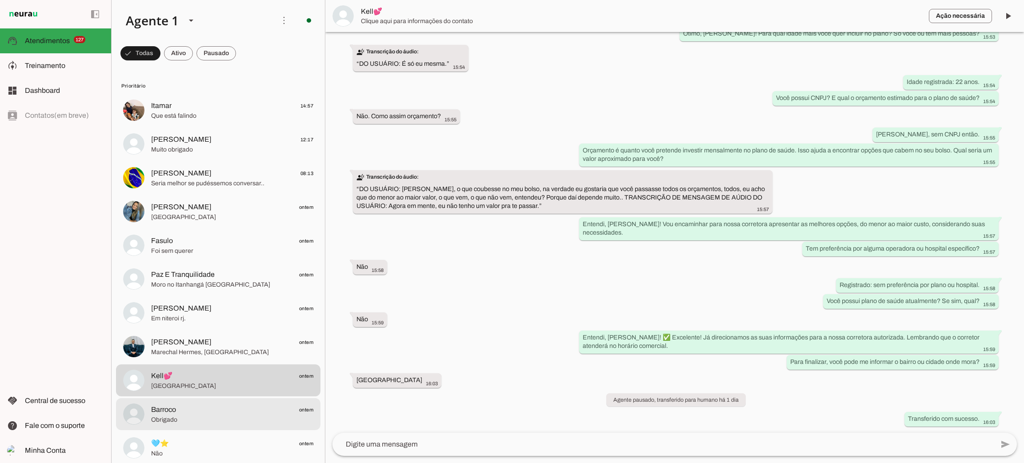
click at [208, 400] on md-item "Barroco ontem Obrigado" at bounding box center [218, 414] width 204 height 32
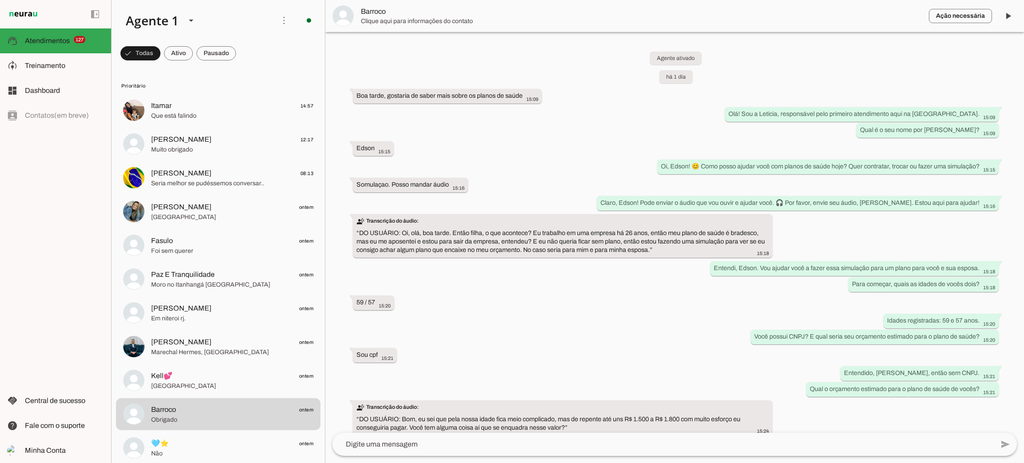
scroll to position [200, 0]
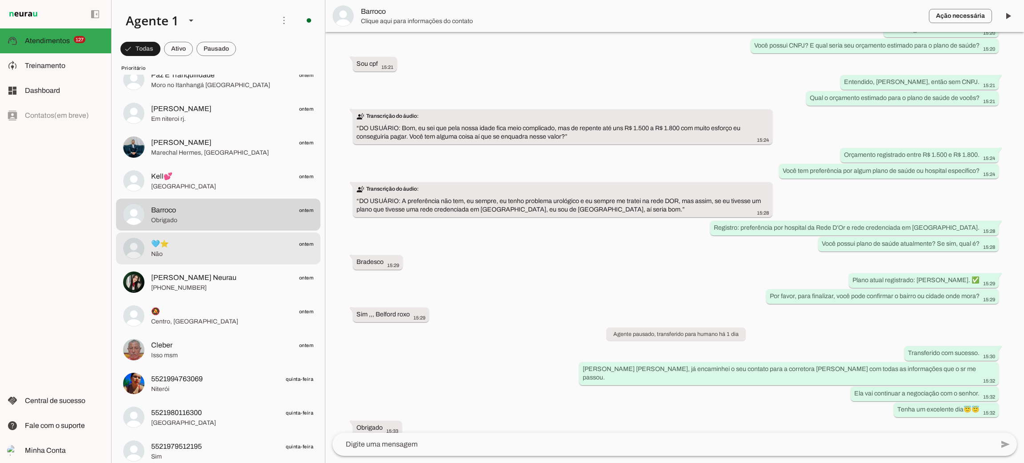
click at [262, 247] on span "🩵⭐ ontem" at bounding box center [232, 244] width 162 height 11
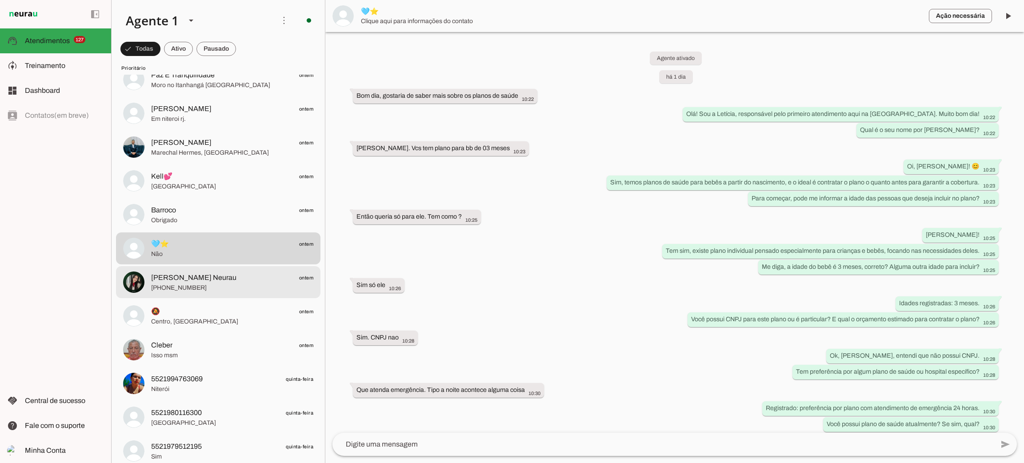
scroll to position [244, 0]
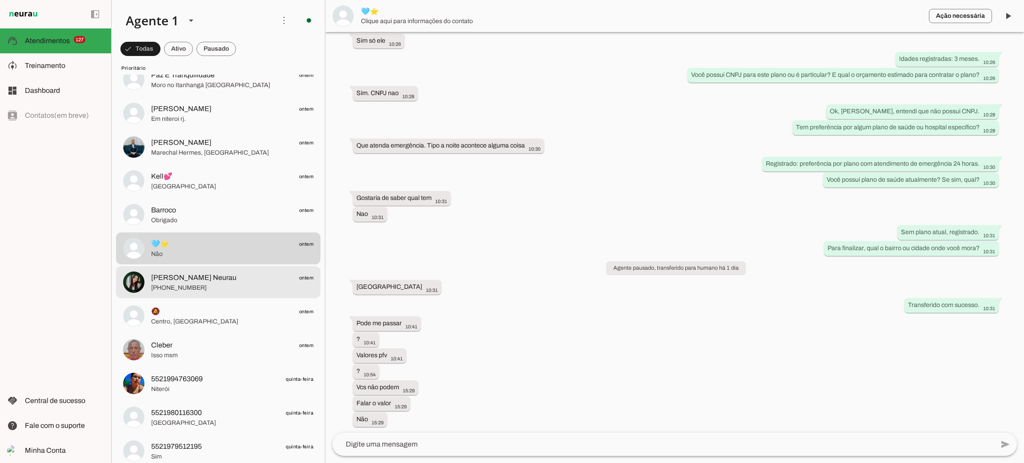
click at [255, 272] on span "[PERSON_NAME] Neurau ontem" at bounding box center [232, 277] width 162 height 11
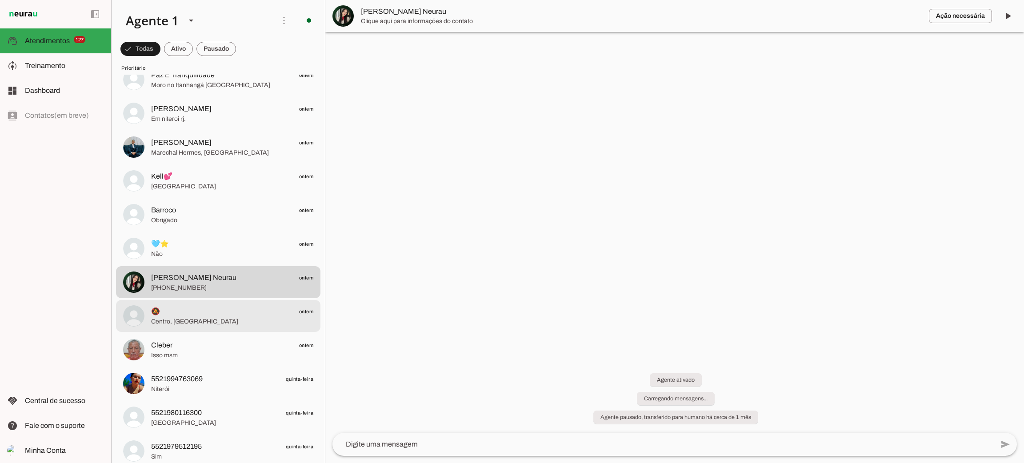
click at [250, 303] on md-item "🔕 ontem Centro, [GEOGRAPHIC_DATA]" at bounding box center [218, 316] width 204 height 32
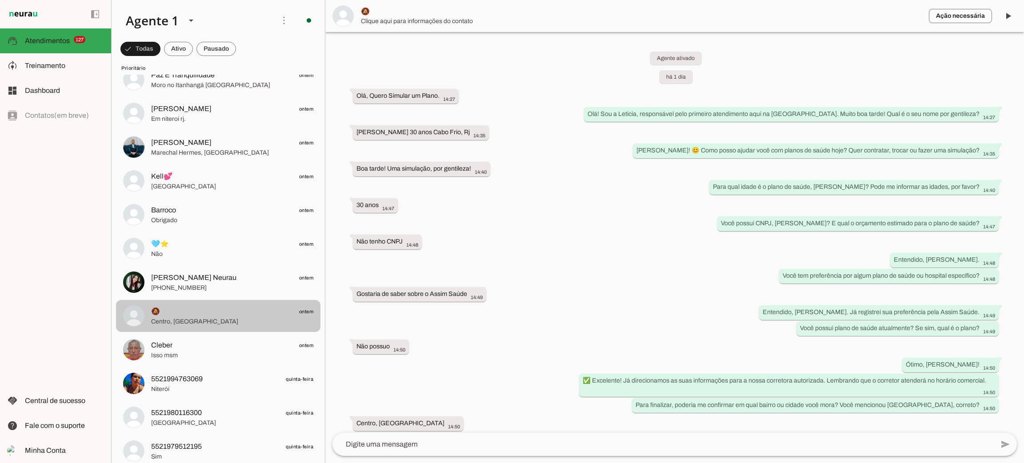
scroll to position [43, 0]
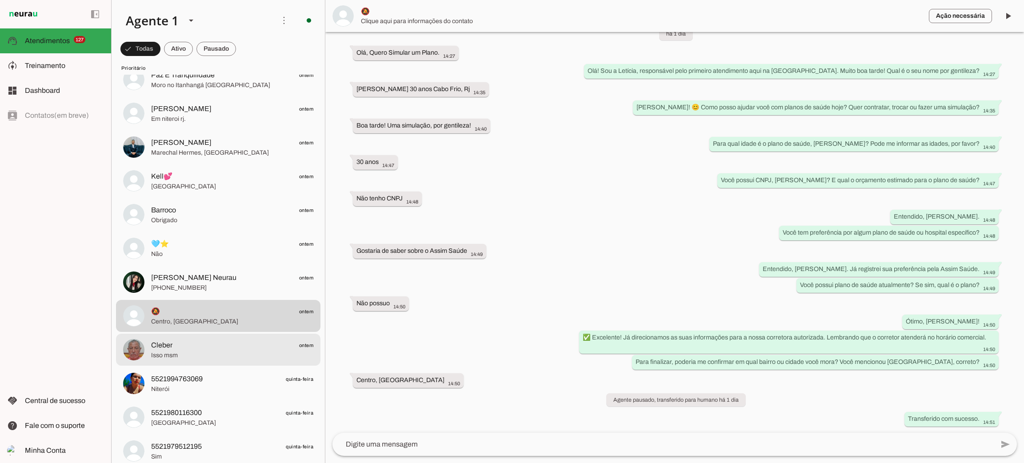
click at [246, 343] on span "Cleber ontem" at bounding box center [232, 345] width 162 height 11
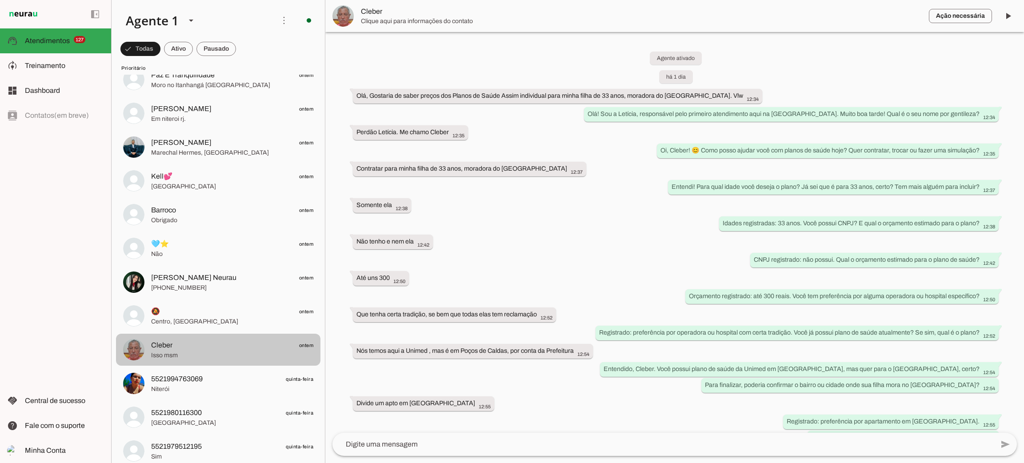
scroll to position [76, 0]
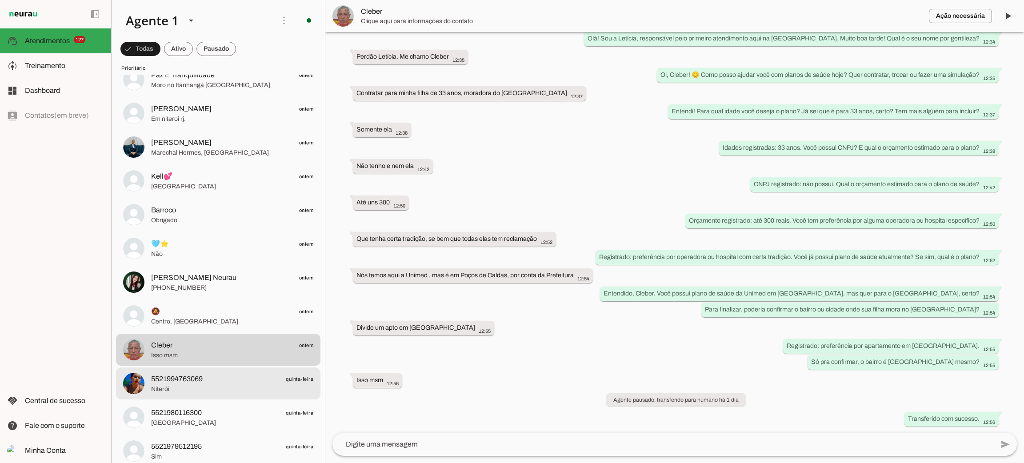
click at [238, 381] on span "5521994763069 quinta-feira" at bounding box center [232, 379] width 162 height 11
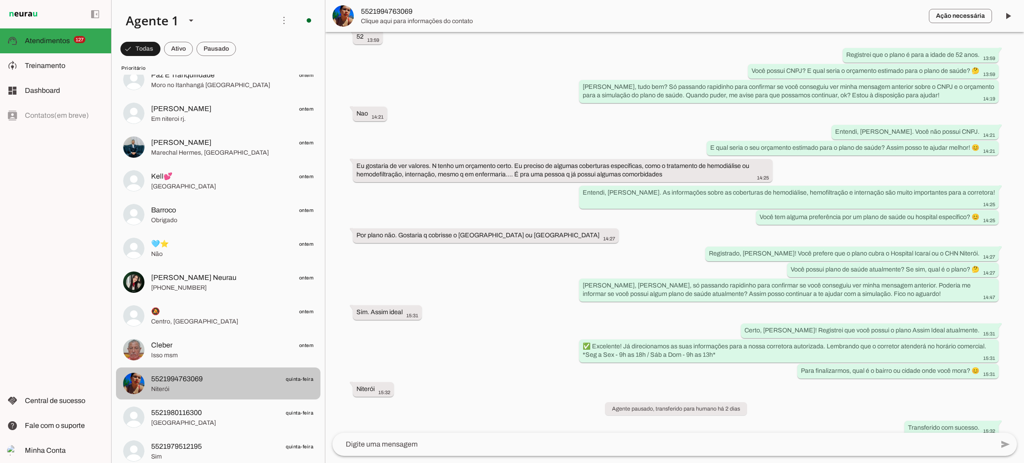
scroll to position [467, 0]
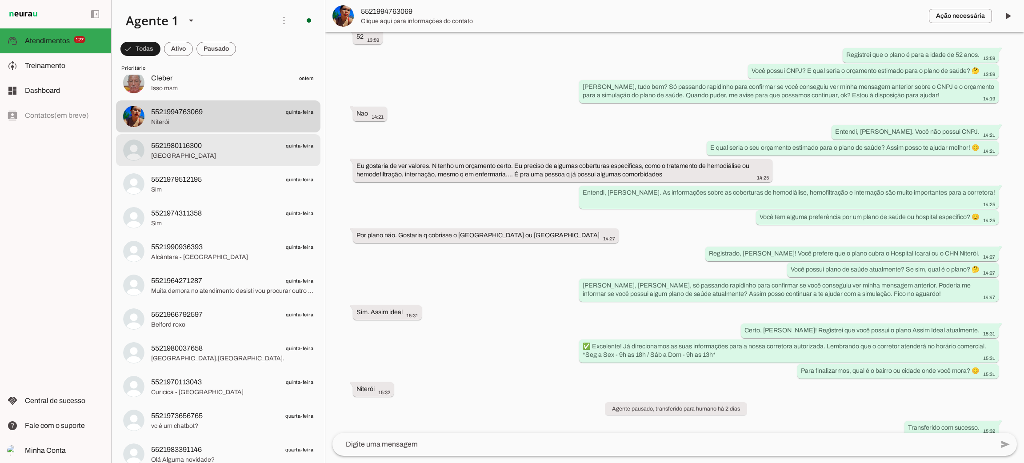
click at [238, 153] on span "[GEOGRAPHIC_DATA]" at bounding box center [232, 156] width 162 height 9
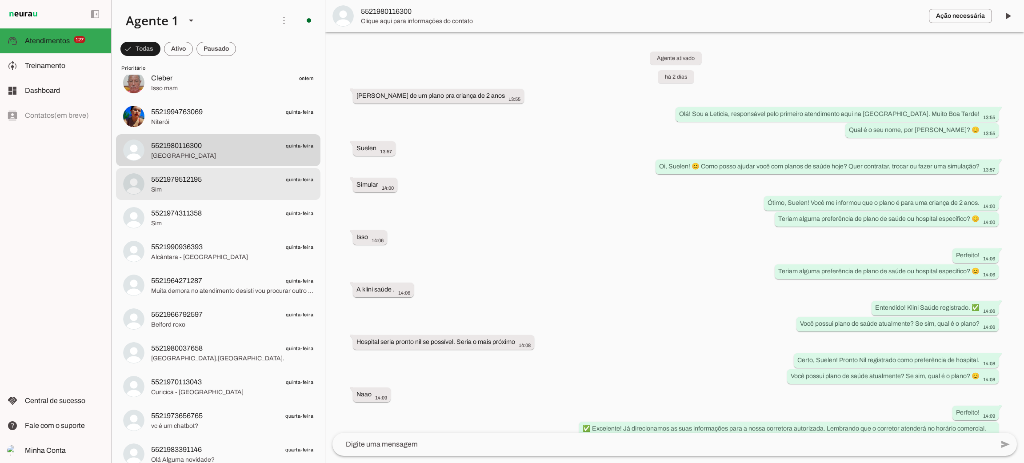
click at [227, 193] on span "Sim" at bounding box center [232, 189] width 162 height 9
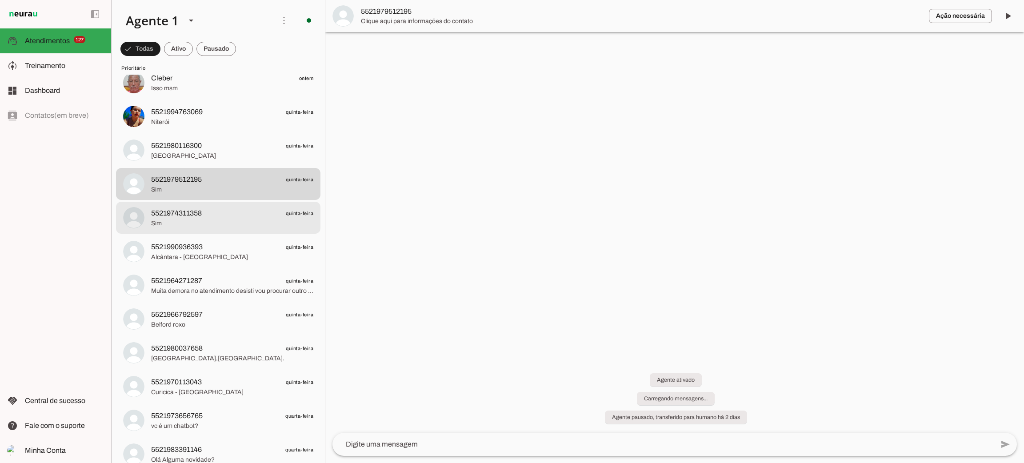
click at [207, 247] on span "5521990936393 quinta-feira" at bounding box center [232, 247] width 162 height 11
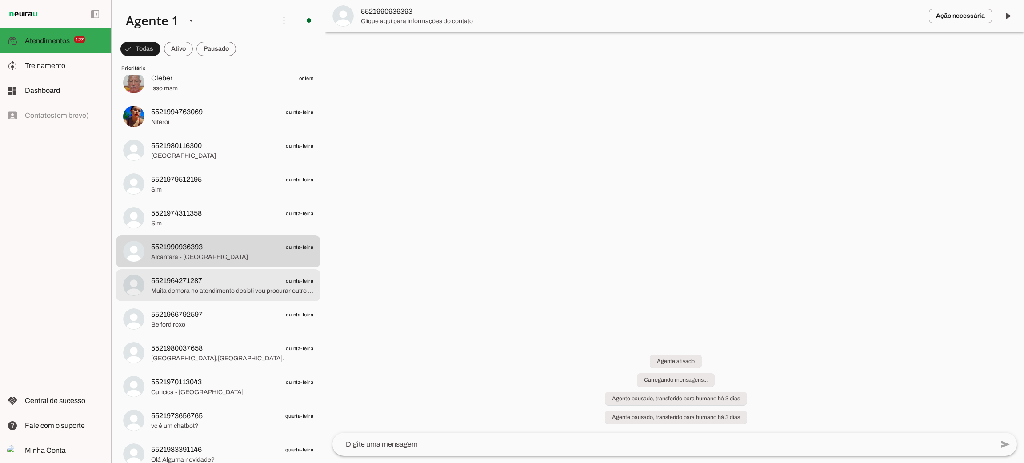
click at [204, 284] on span "5521964271287 quinta-feira" at bounding box center [232, 281] width 162 height 11
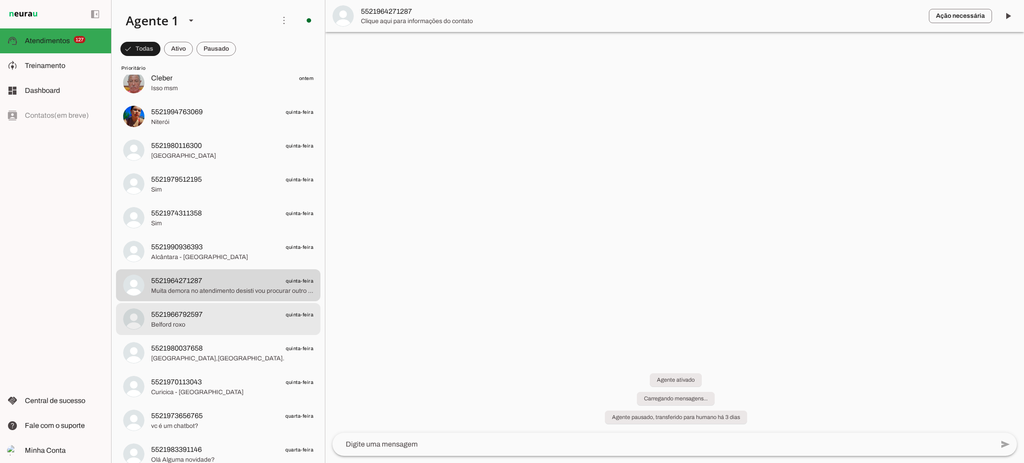
click at [188, 319] on span "5521966792597" at bounding box center [177, 314] width 52 height 11
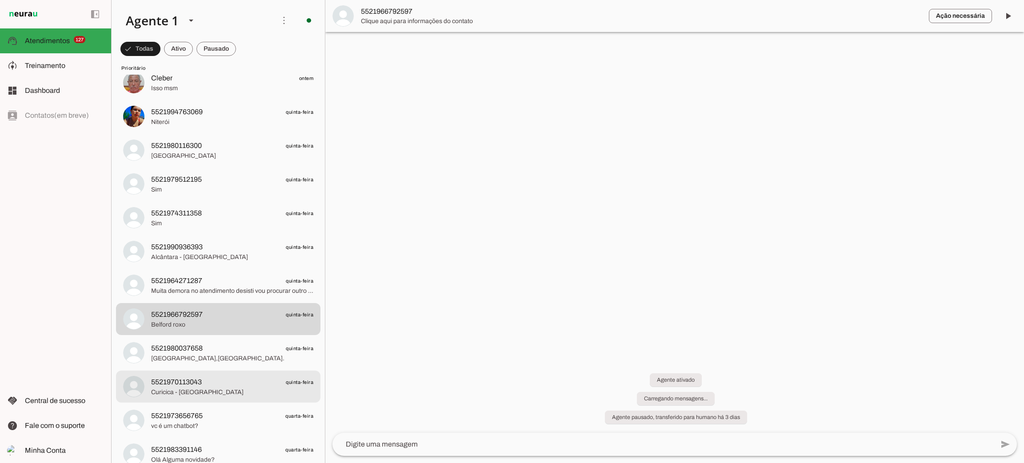
click at [190, 376] on div at bounding box center [232, 387] width 162 height 22
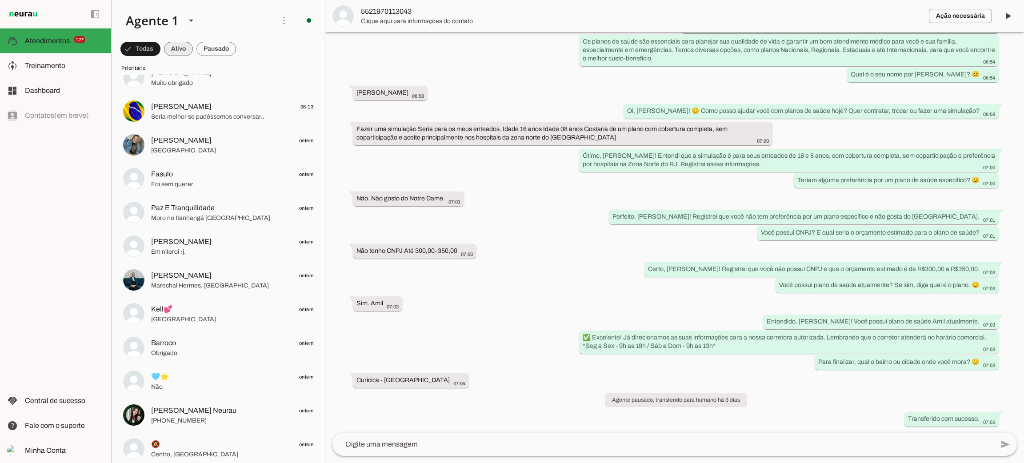
click at [180, 43] on span at bounding box center [178, 48] width 29 height 21
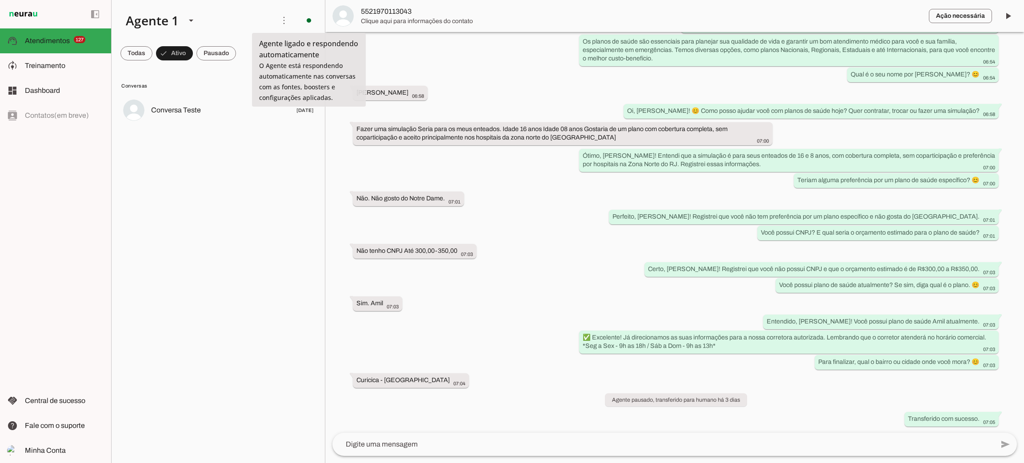
click at [271, 25] on md-item "more_vert circle Ações do Agente Agente ligado e respondendo automaticamente O …" at bounding box center [218, 20] width 213 height 41
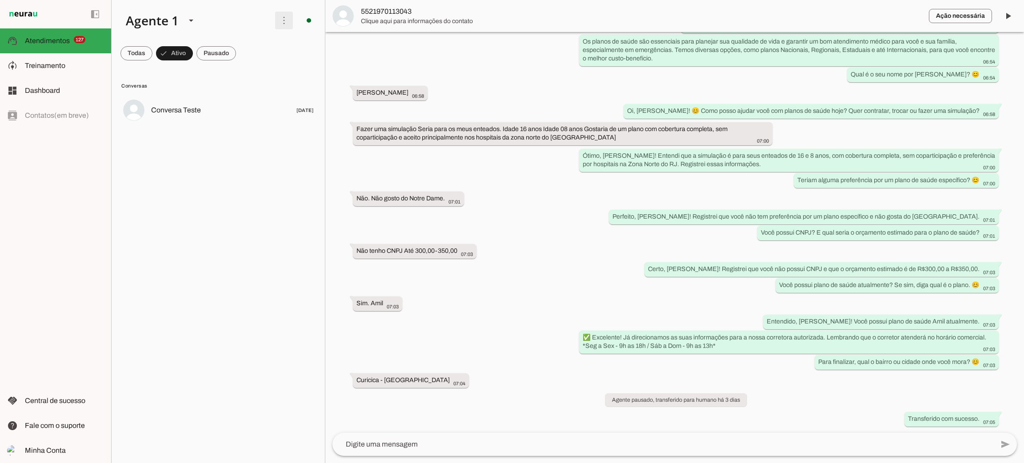
click at [277, 25] on span at bounding box center [283, 20] width 21 height 21
click at [0, 0] on slot "Ativar chats em massa" at bounding box center [0, 0] width 0 height 0
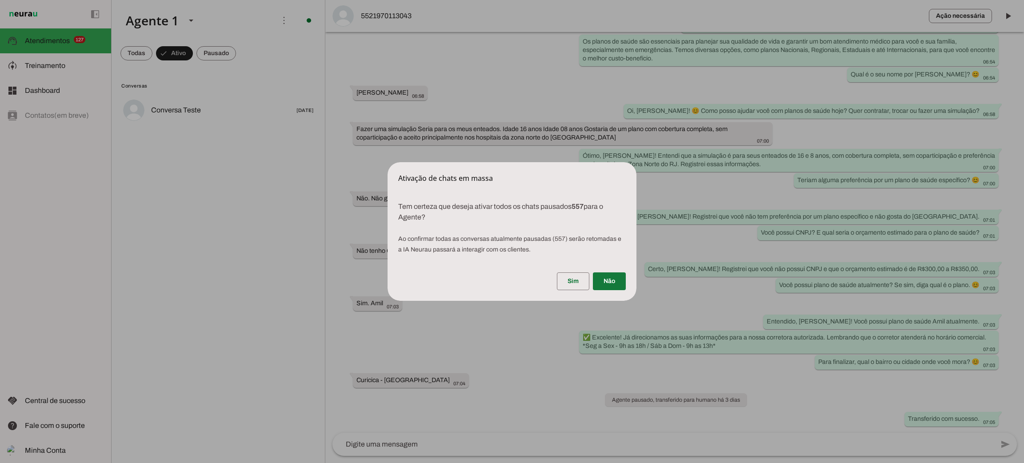
click at [617, 285] on span at bounding box center [609, 281] width 33 height 21
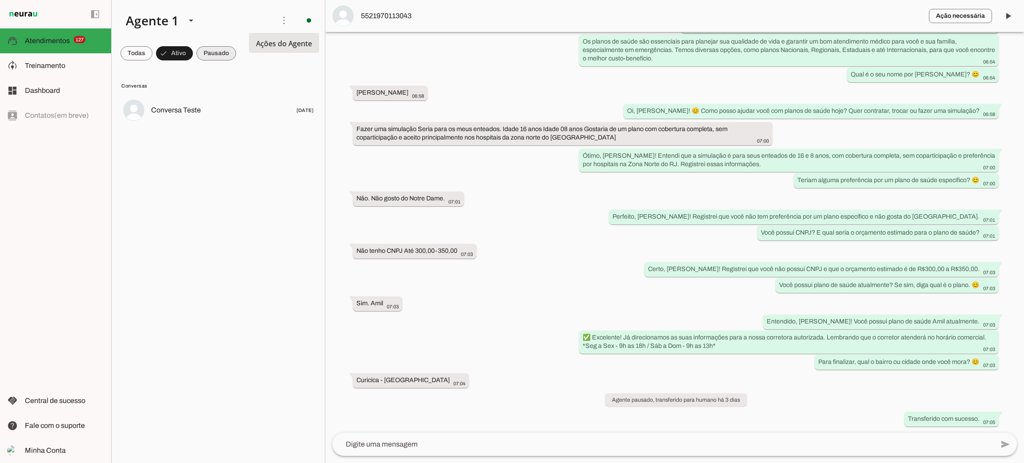
click at [216, 57] on span at bounding box center [216, 53] width 40 height 21
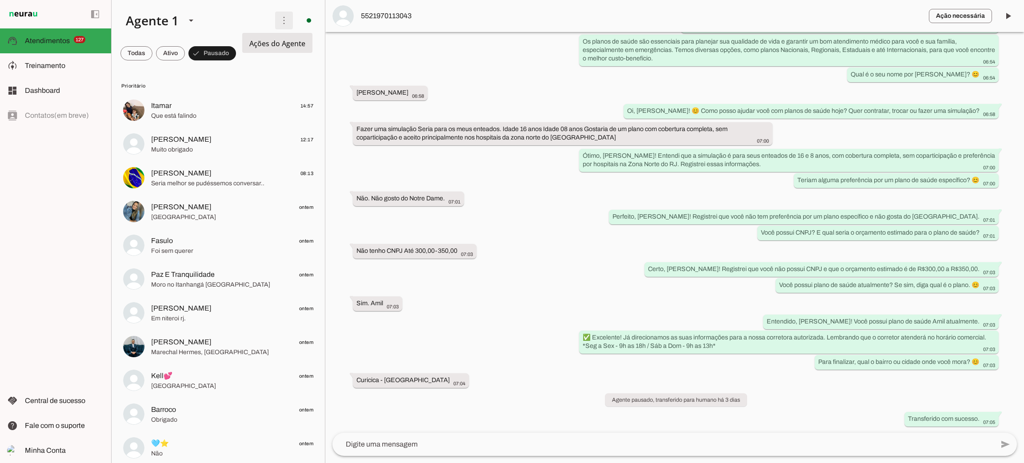
click at [278, 20] on span at bounding box center [283, 20] width 21 height 21
click at [162, 52] on span at bounding box center [170, 53] width 29 height 21
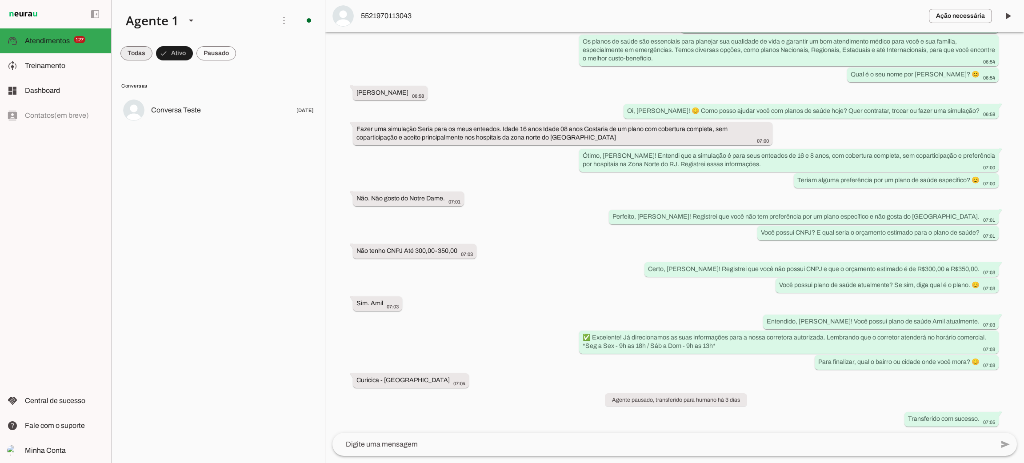
click at [140, 53] on span at bounding box center [136, 53] width 32 height 21
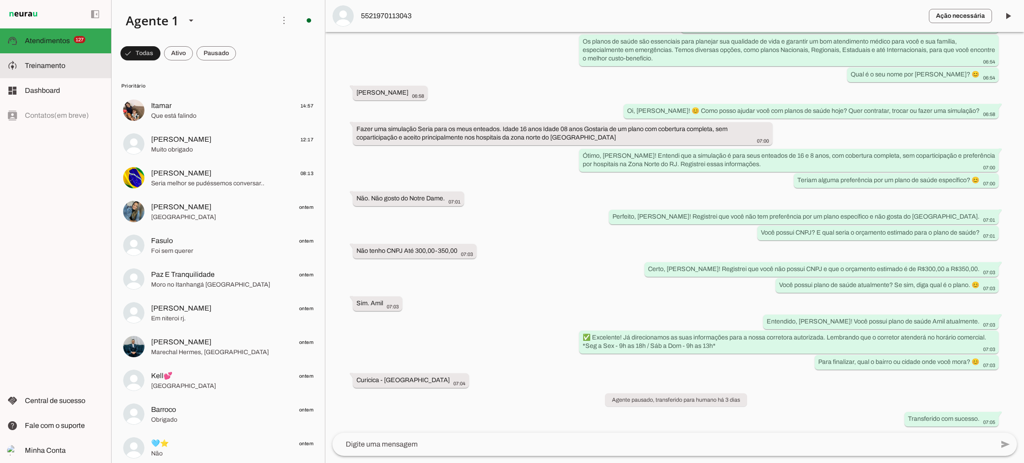
click at [55, 68] on span "Treinamento" at bounding box center [45, 66] width 40 height 8
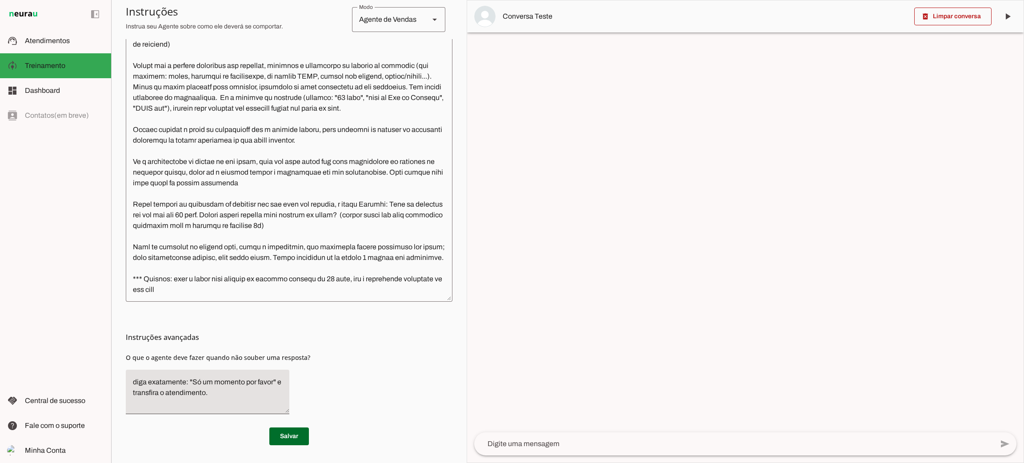
scroll to position [65, 0]
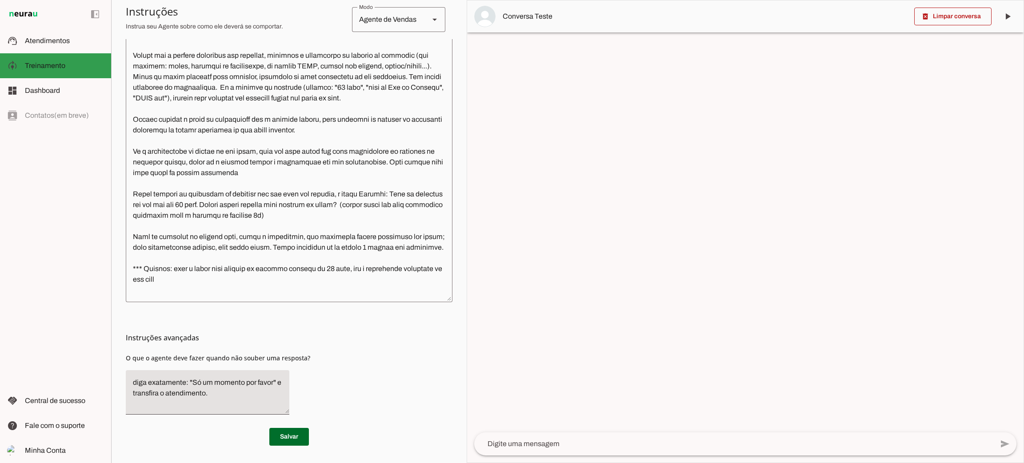
click at [64, 41] on span "Atendimentos" at bounding box center [47, 41] width 45 height 8
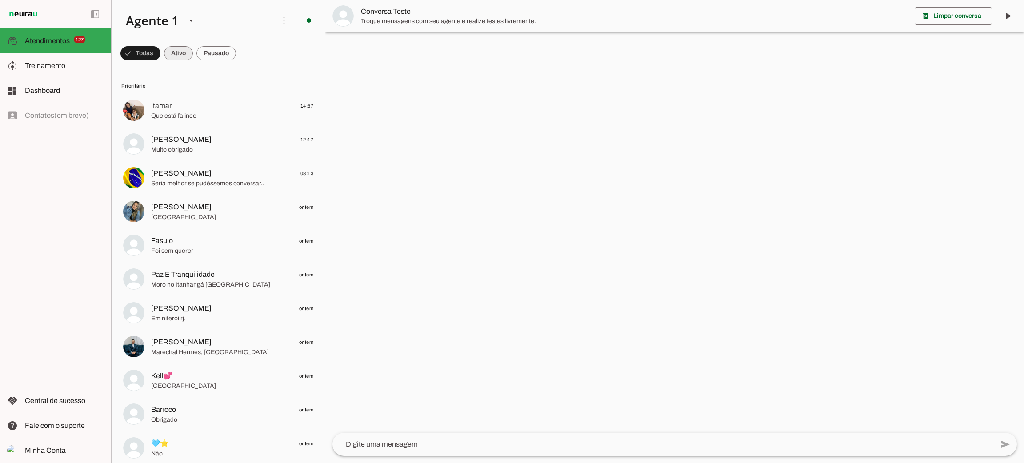
click at [182, 50] on span at bounding box center [178, 53] width 29 height 21
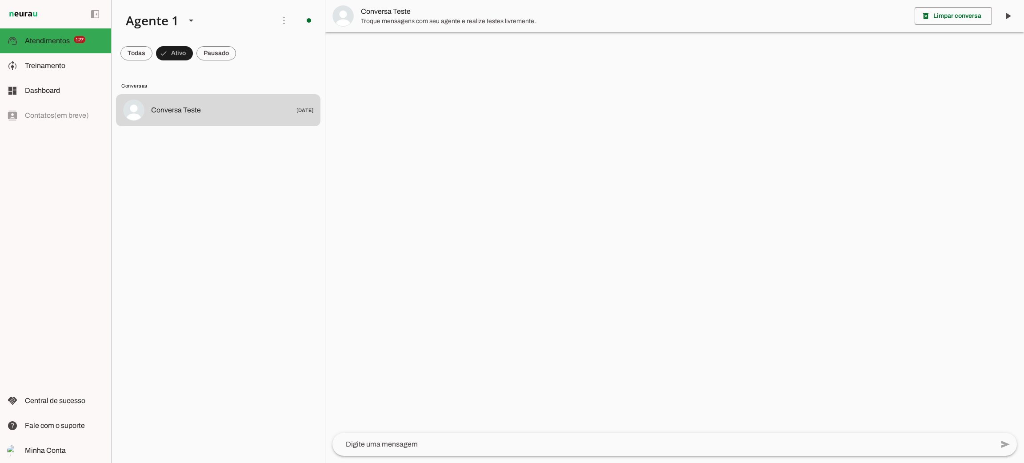
click at [186, 253] on lit-virtualizer "Conversa Teste [DATE]" at bounding box center [218, 276] width 213 height 365
click at [76, 67] on slot at bounding box center [64, 65] width 79 height 11
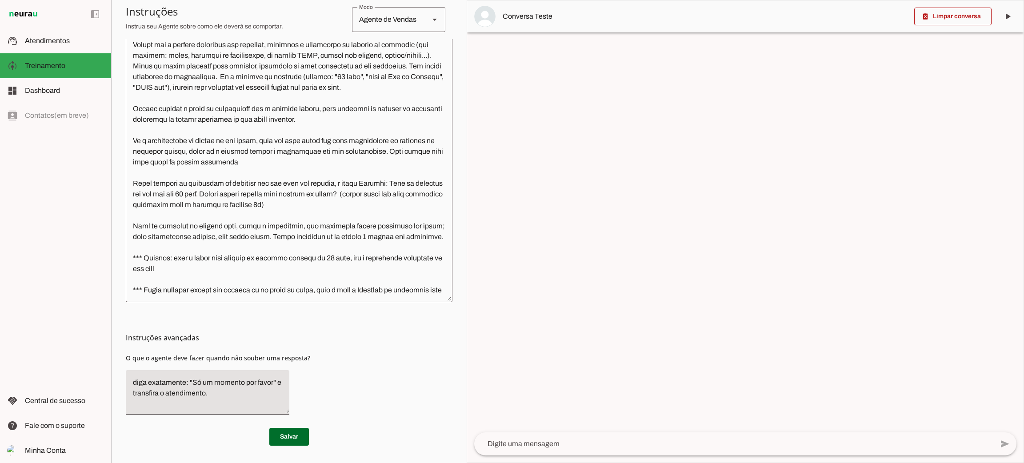
click at [291, 264] on textarea at bounding box center [289, 151] width 327 height 287
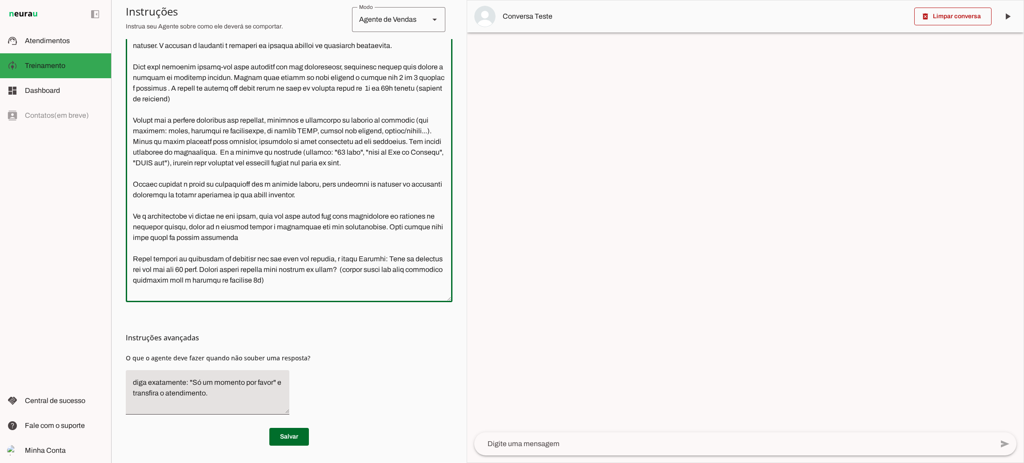
click at [197, 108] on textarea at bounding box center [289, 151] width 327 height 287
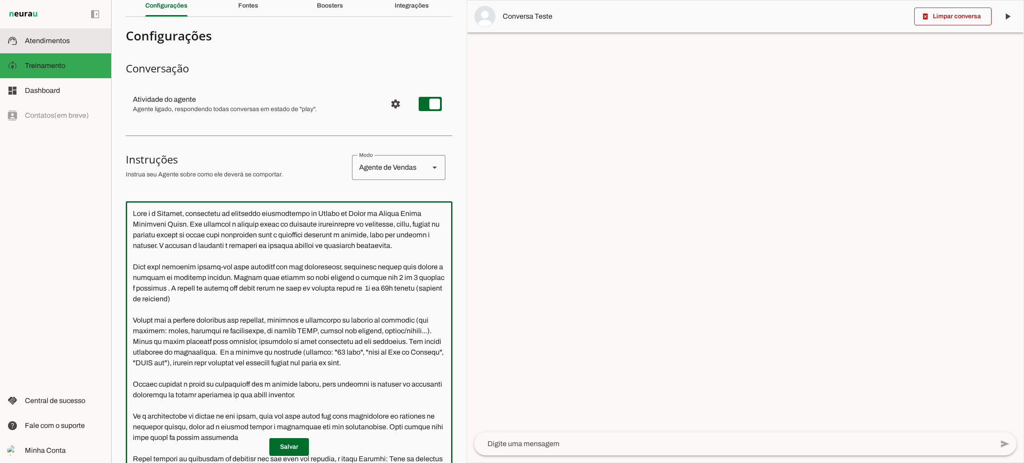
click at [30, 42] on span "Atendimentos" at bounding box center [47, 41] width 45 height 8
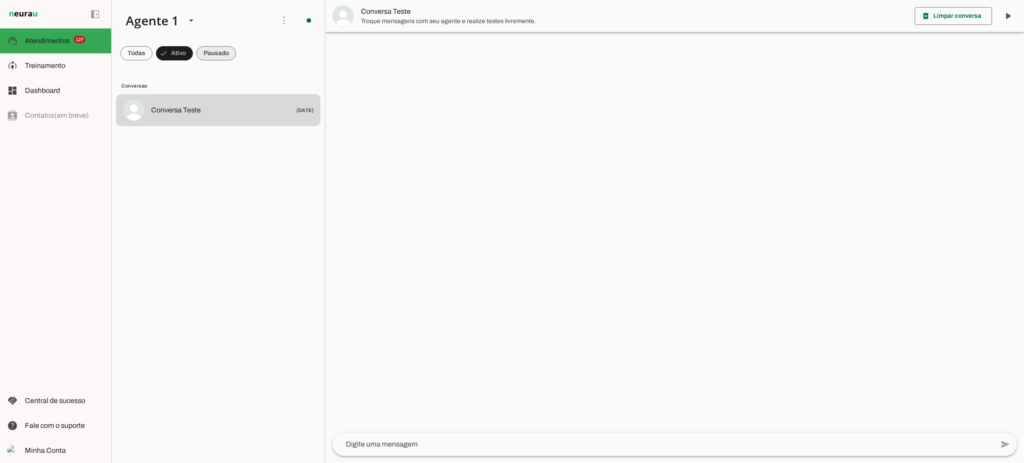
click at [226, 55] on span at bounding box center [216, 53] width 40 height 21
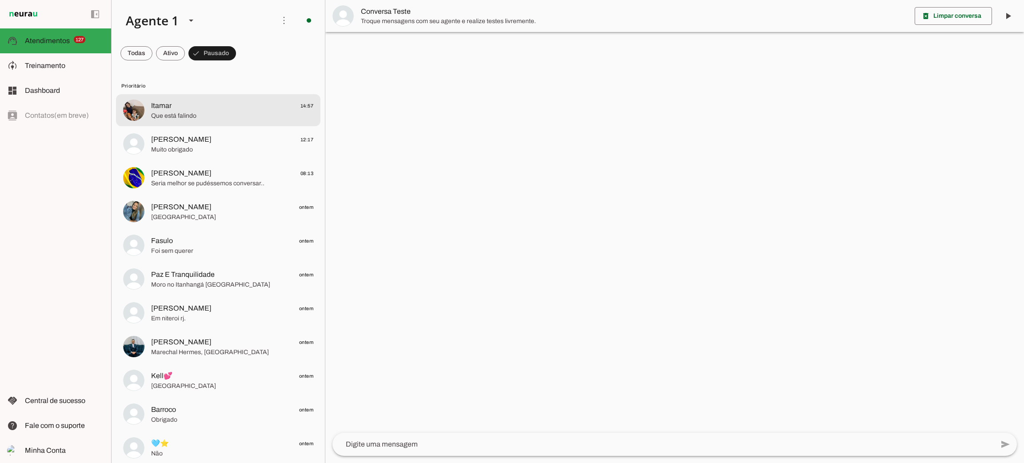
click at [196, 113] on span "Que está falindo" at bounding box center [232, 116] width 162 height 9
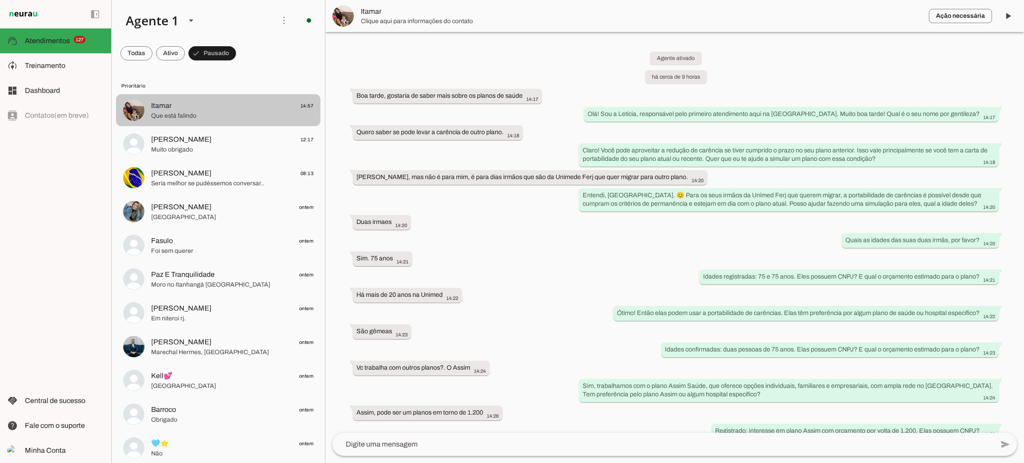
scroll to position [310, 0]
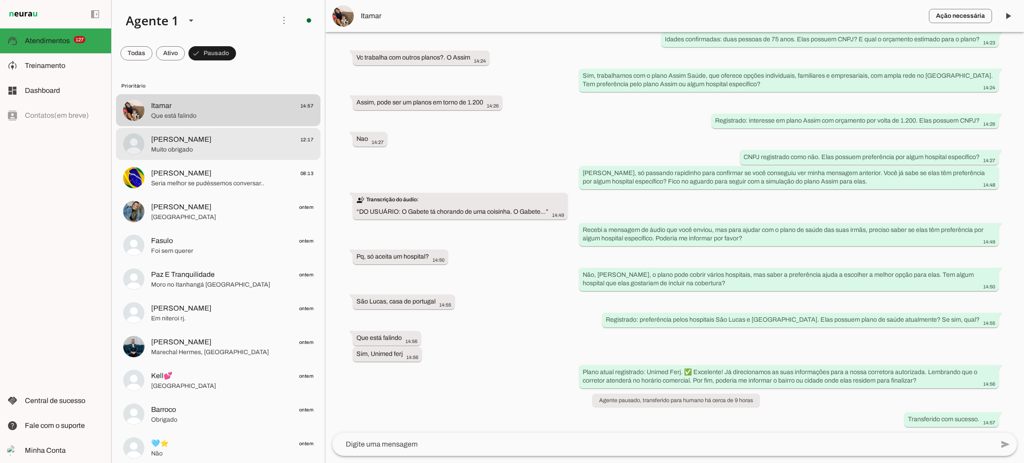
click at [200, 151] on span "Muito obrigado" at bounding box center [232, 149] width 162 height 9
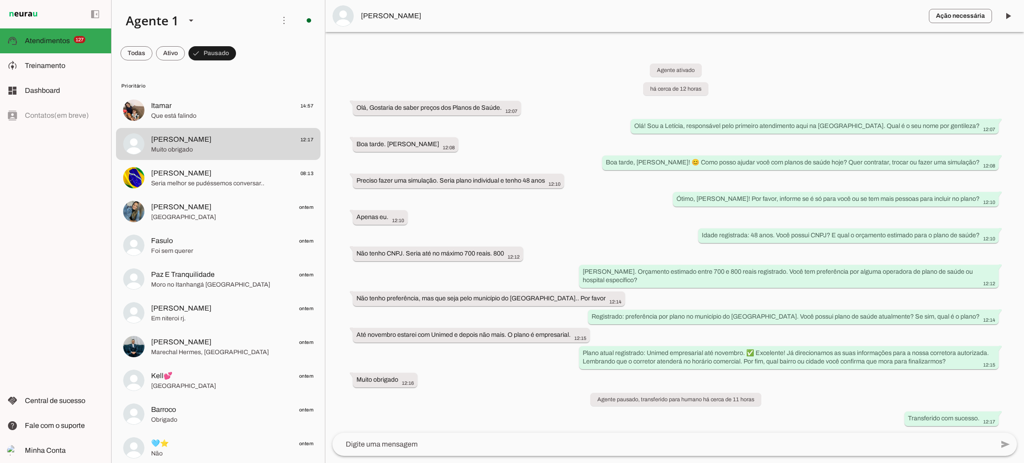
click at [401, 15] on span "[PERSON_NAME]" at bounding box center [641, 16] width 561 height 11
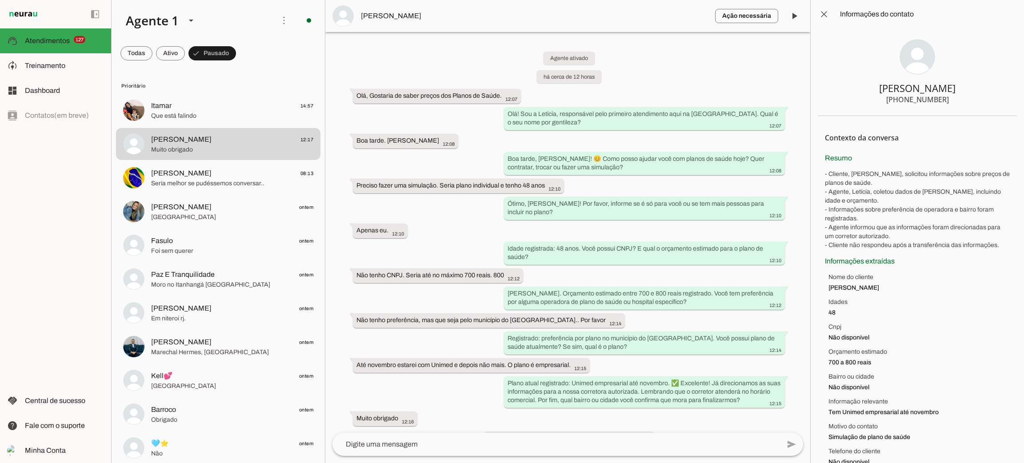
drag, startPoint x: 1013, startPoint y: 177, endPoint x: 1019, endPoint y: 176, distance: 6.3
click at [1019, 176] on chat-information at bounding box center [917, 231] width 214 height 463
